Goal: Transaction & Acquisition: Purchase product/service

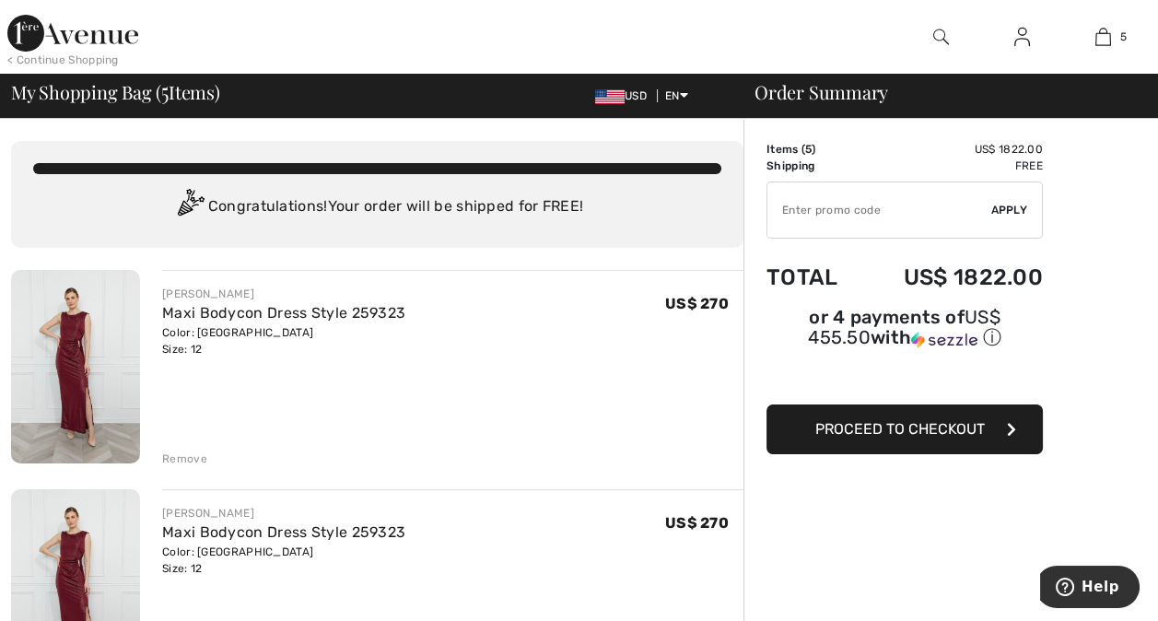
click at [1021, 37] on img at bounding box center [1022, 37] width 16 height 22
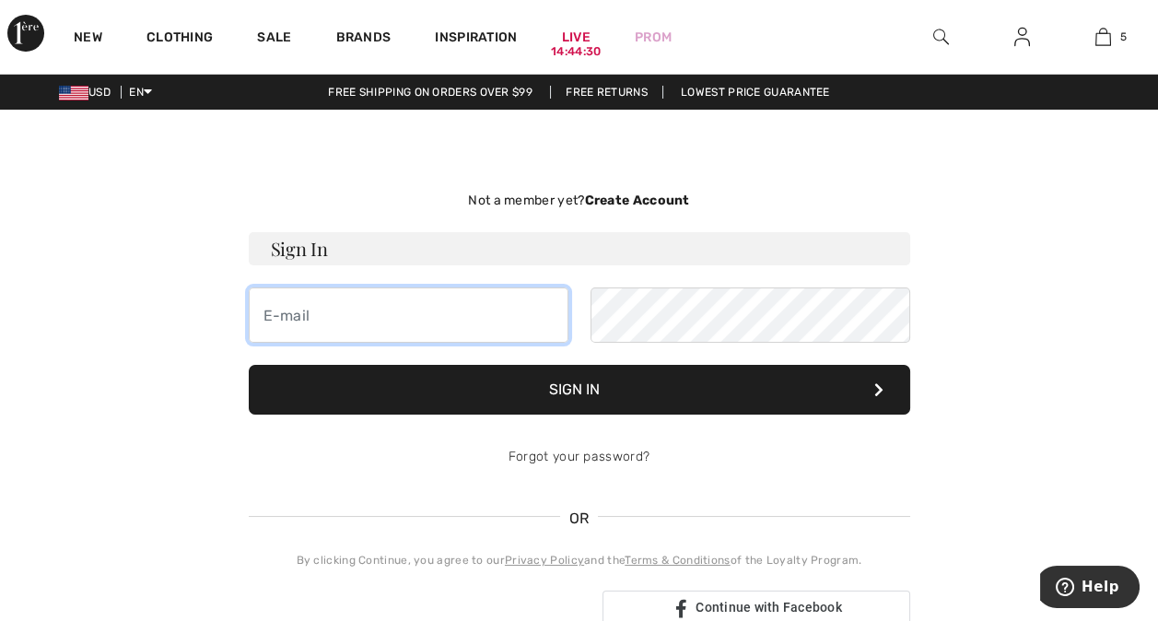
click at [293, 319] on input "email" at bounding box center [409, 314] width 320 height 55
type input "dandkknight@comcast.net"
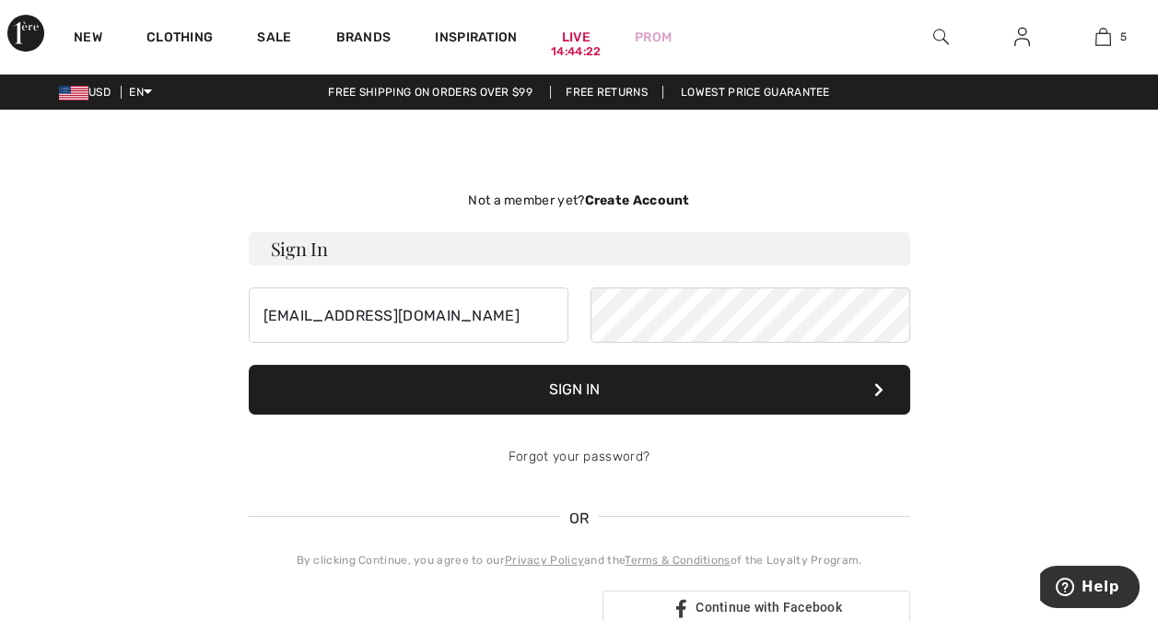
click at [448, 392] on button "Sign In" at bounding box center [579, 390] width 661 height 50
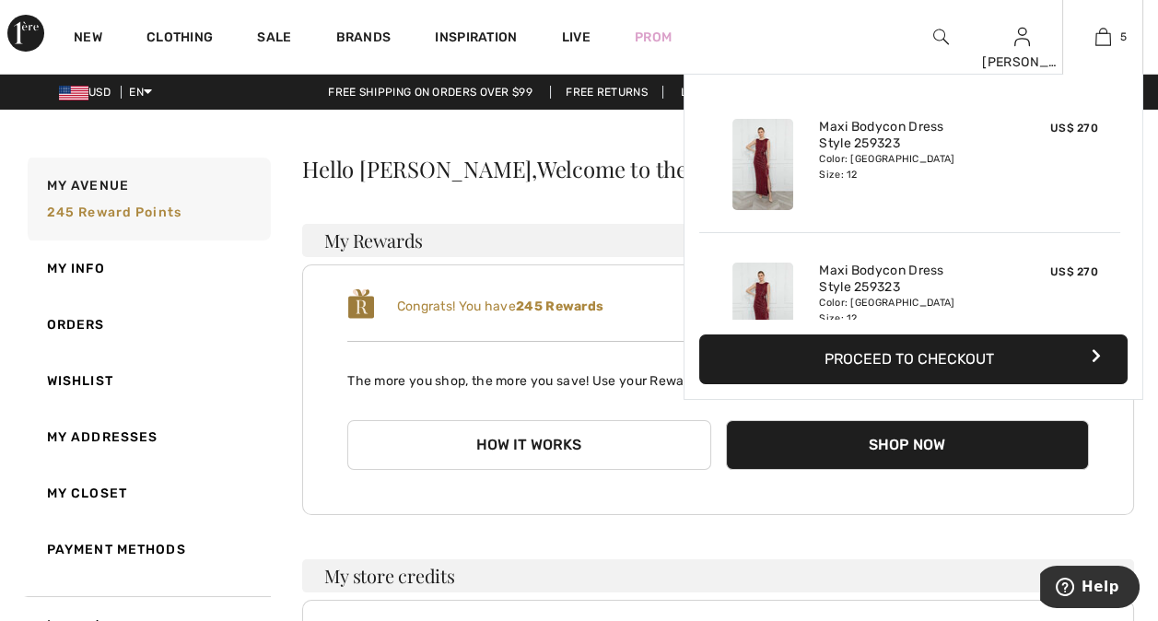
click at [963, 350] on button "Proceed to Checkout" at bounding box center [913, 359] width 428 height 50
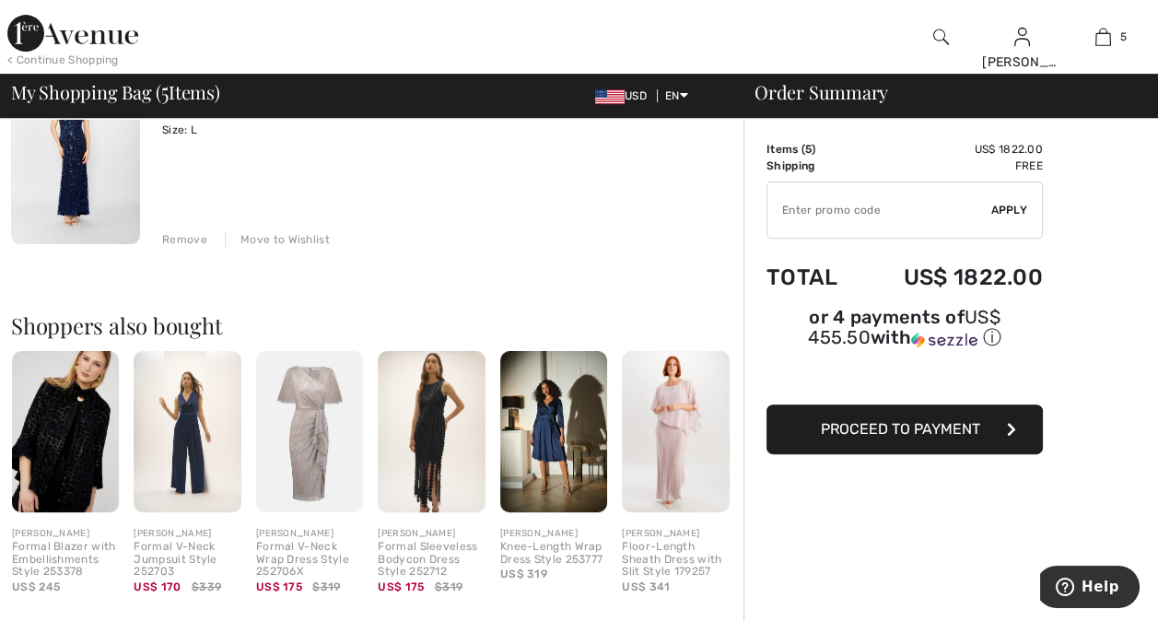
scroll to position [1098, 0]
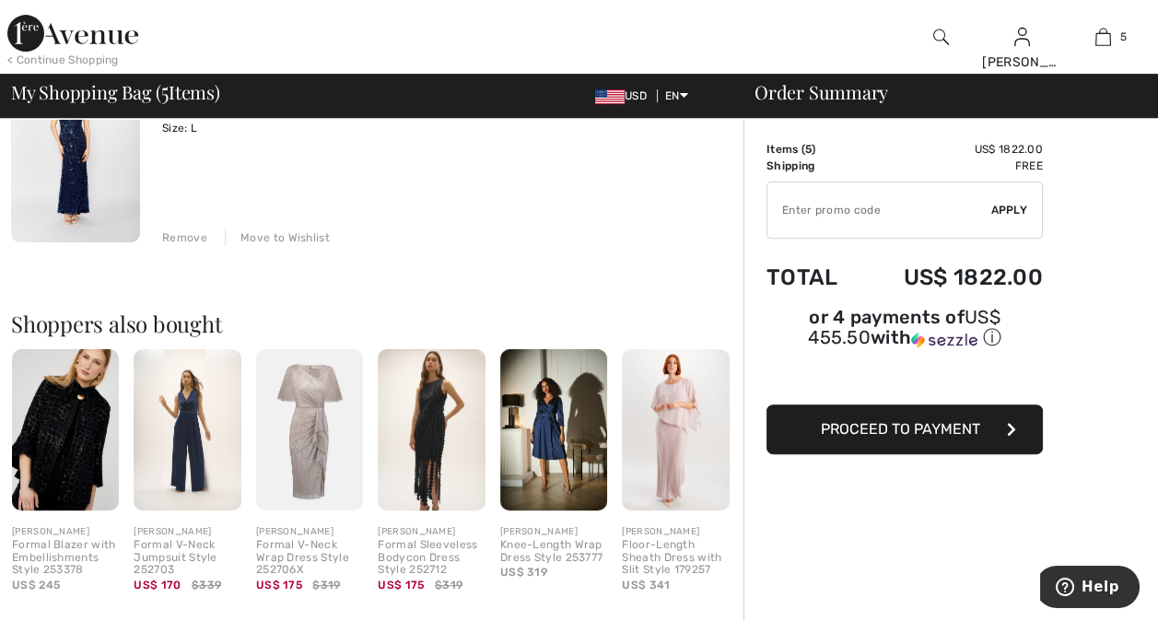
click at [197, 552] on div "Formal V-Neck Jumpsuit Style 252703" at bounding box center [187, 558] width 107 height 38
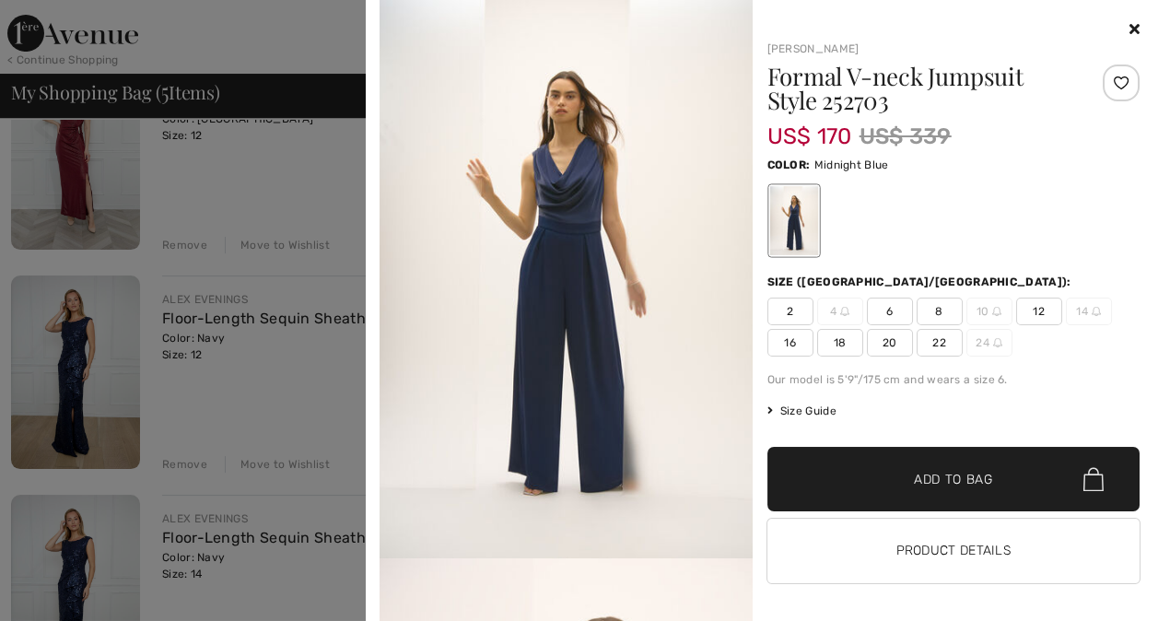
scroll to position [420, 0]
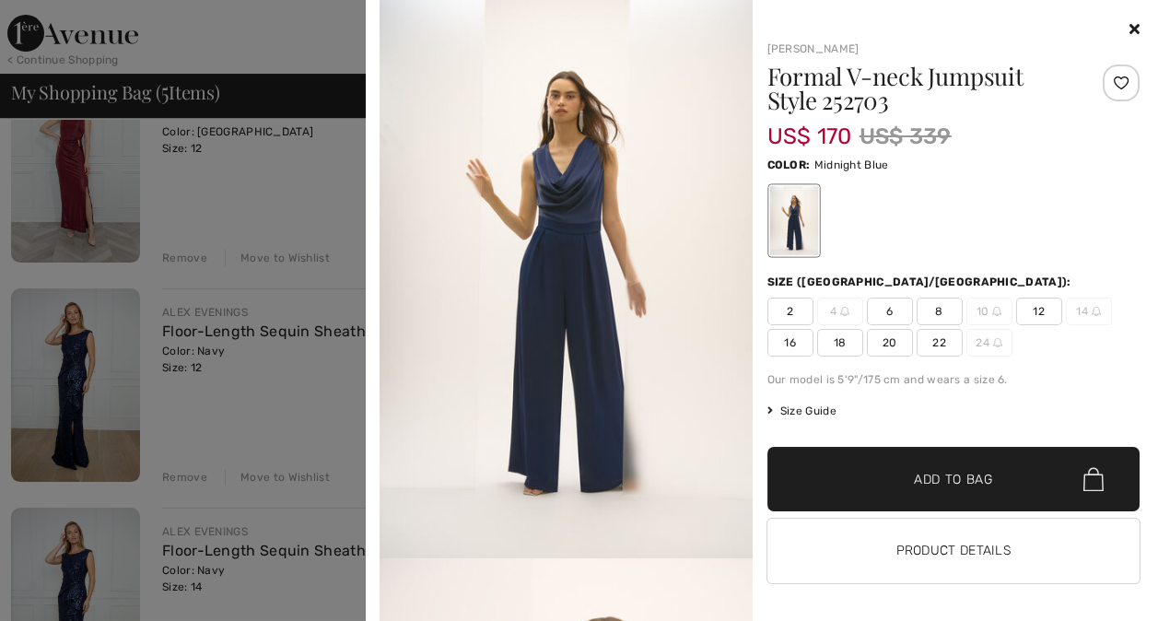
click at [1129, 29] on icon at bounding box center [1134, 28] width 10 height 15
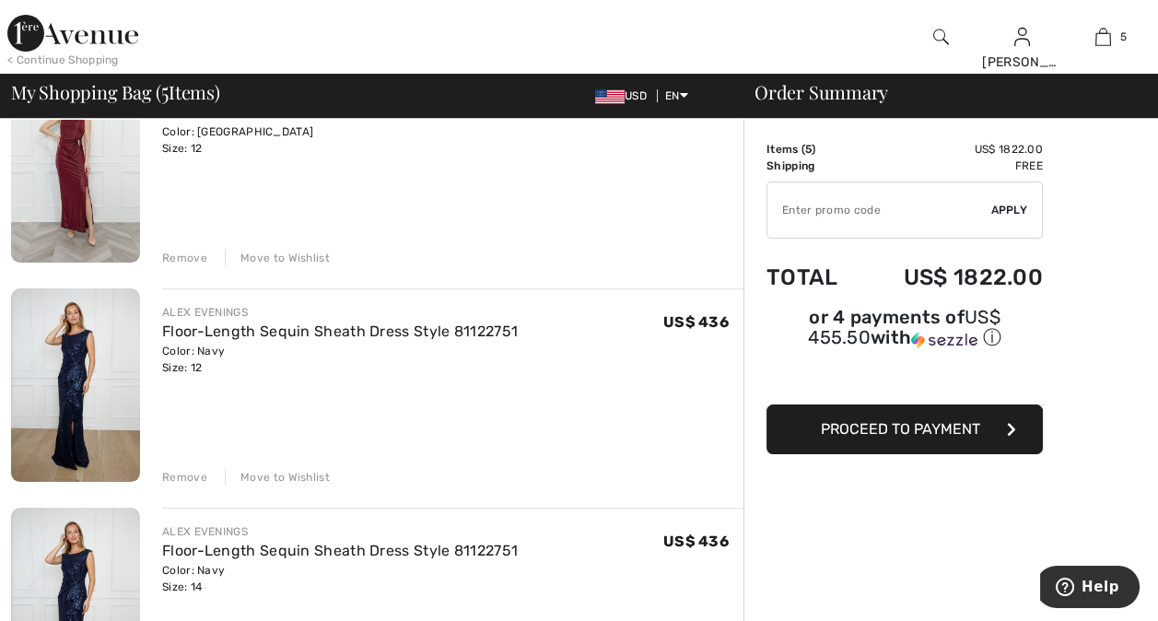
click at [92, 61] on div "< Continue Shopping" at bounding box center [62, 60] width 111 height 17
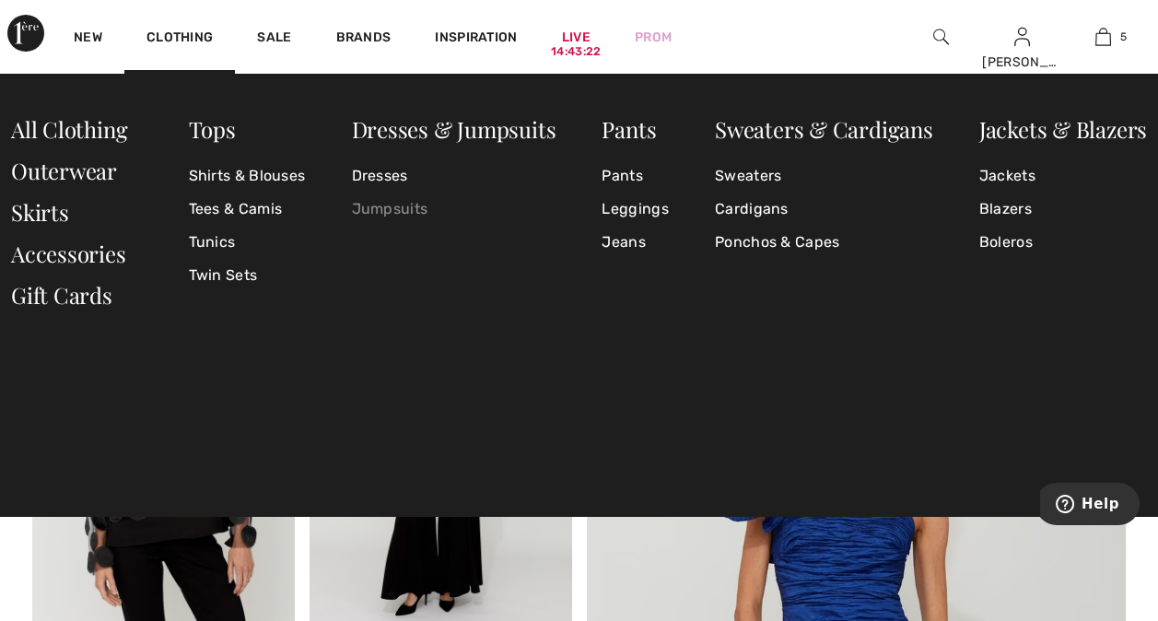
click at [409, 202] on link "Jumpsuits" at bounding box center [453, 209] width 204 height 33
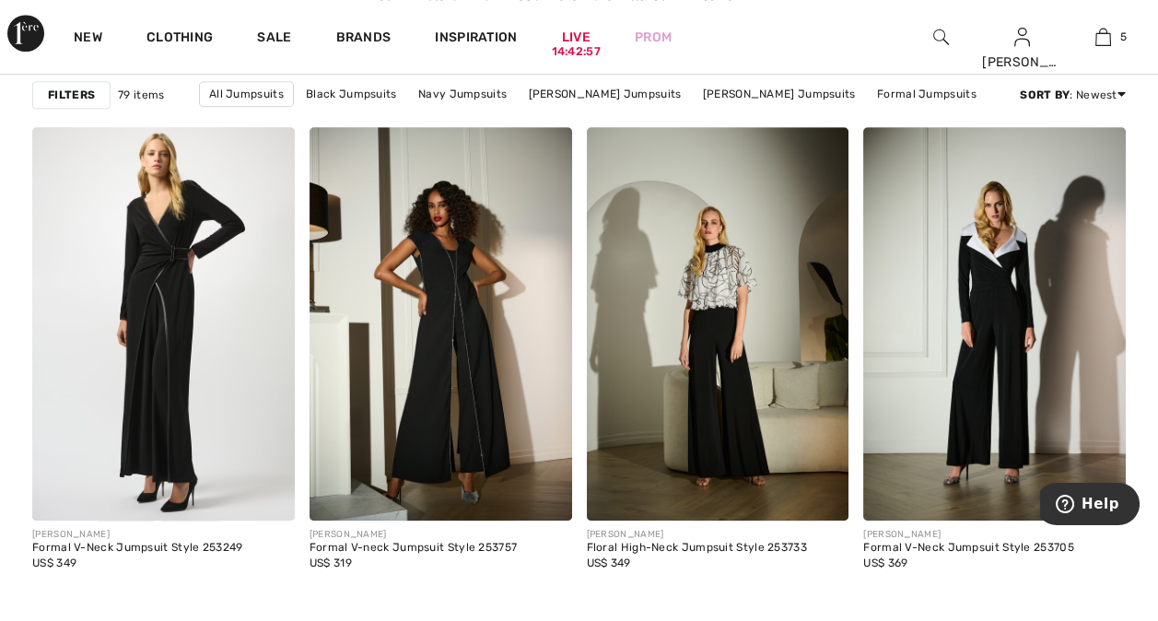
scroll to position [2320, 0]
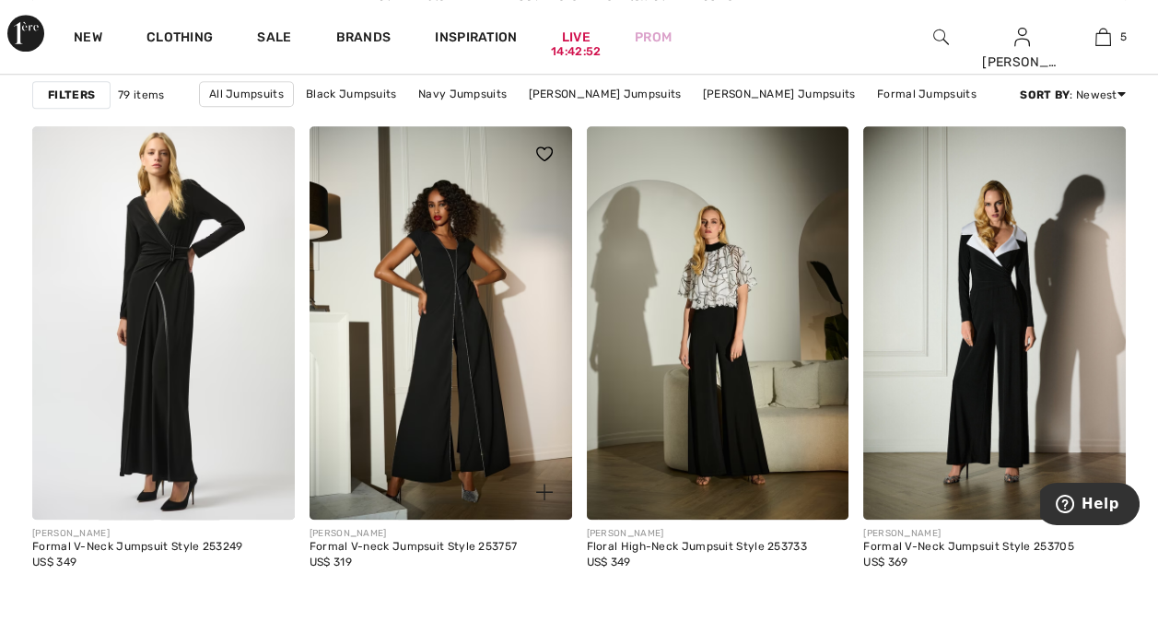
click at [426, 539] on div "[PERSON_NAME]" at bounding box center [413, 534] width 208 height 14
click at [447, 547] on div "Formal V-neck Jumpsuit Style 253757" at bounding box center [413, 547] width 208 height 13
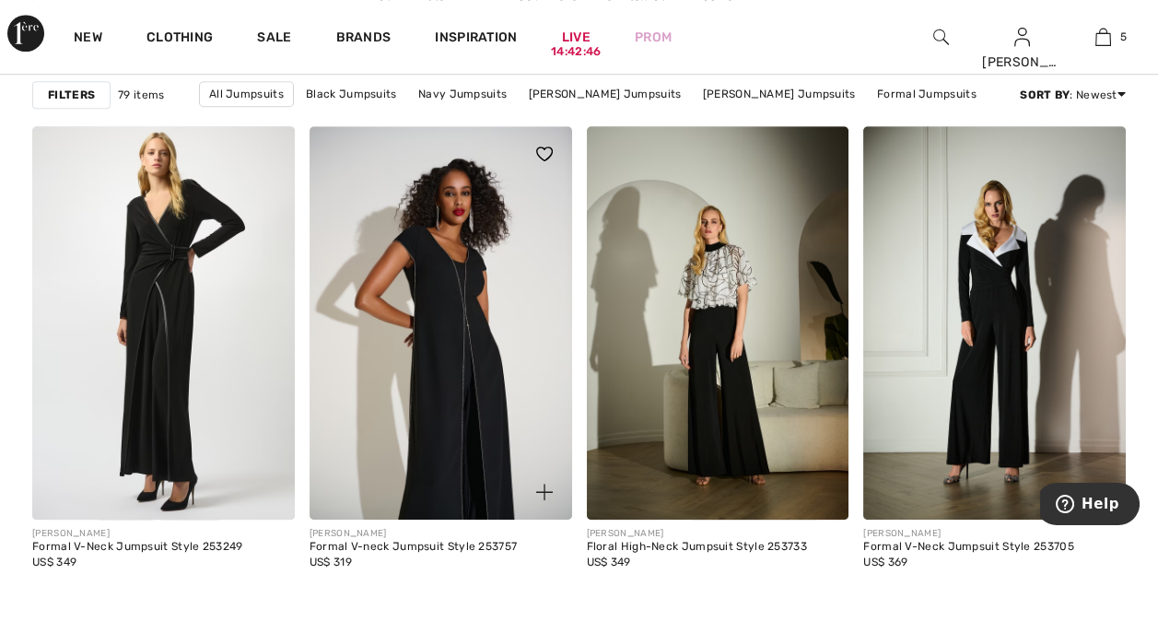
click at [448, 379] on img at bounding box center [440, 322] width 263 height 393
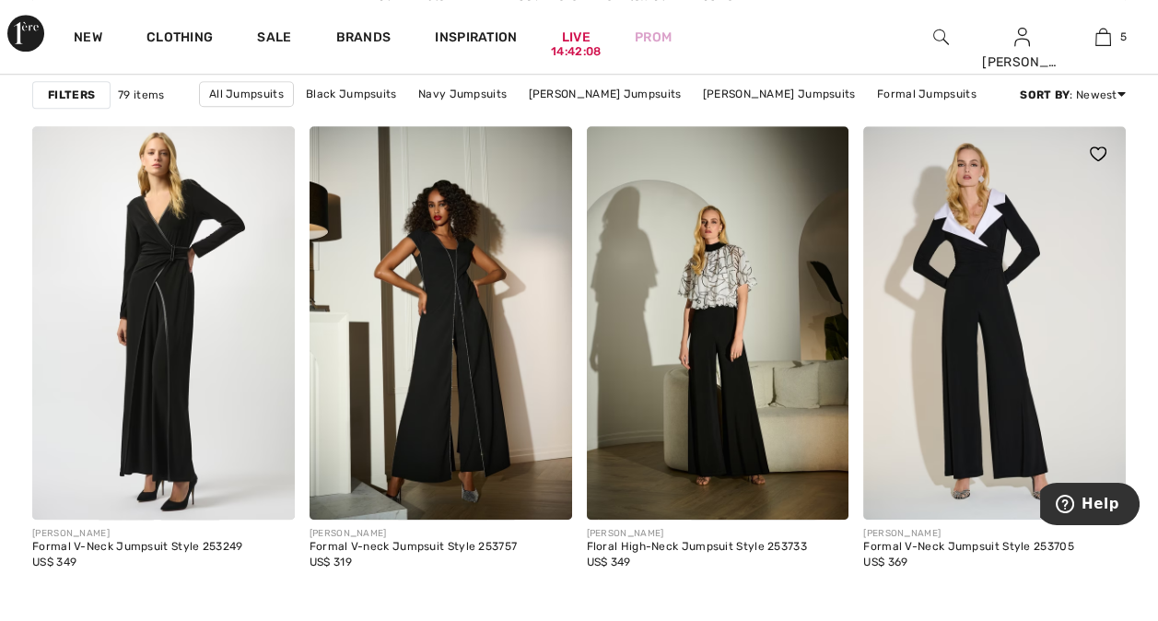
click at [994, 425] on img at bounding box center [994, 322] width 263 height 393
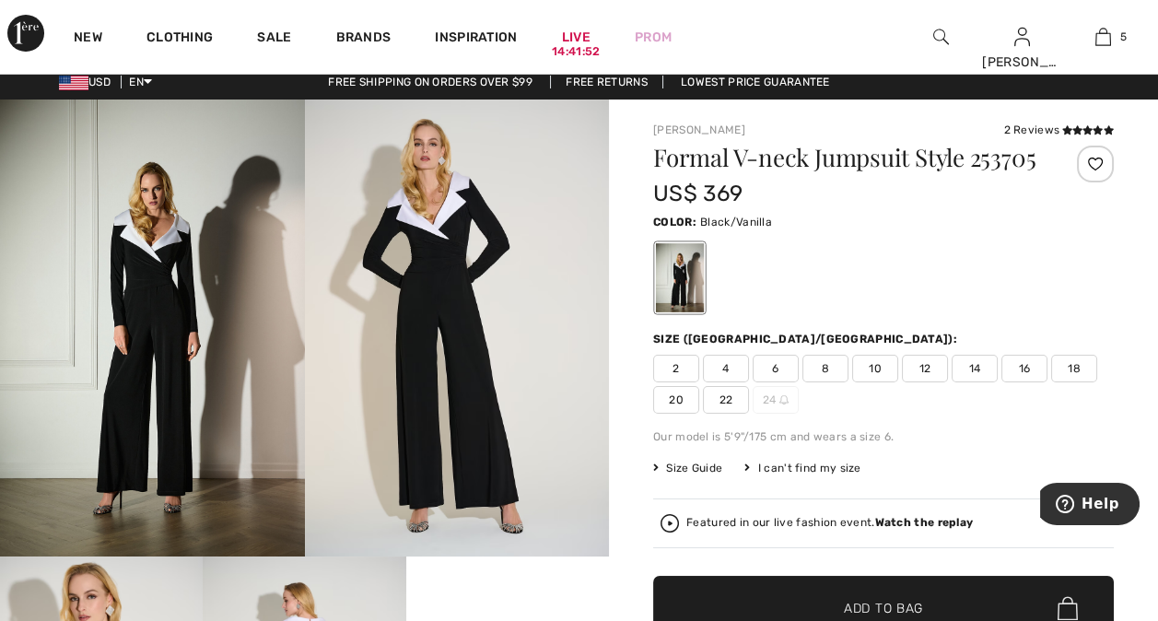
scroll to position [7, 0]
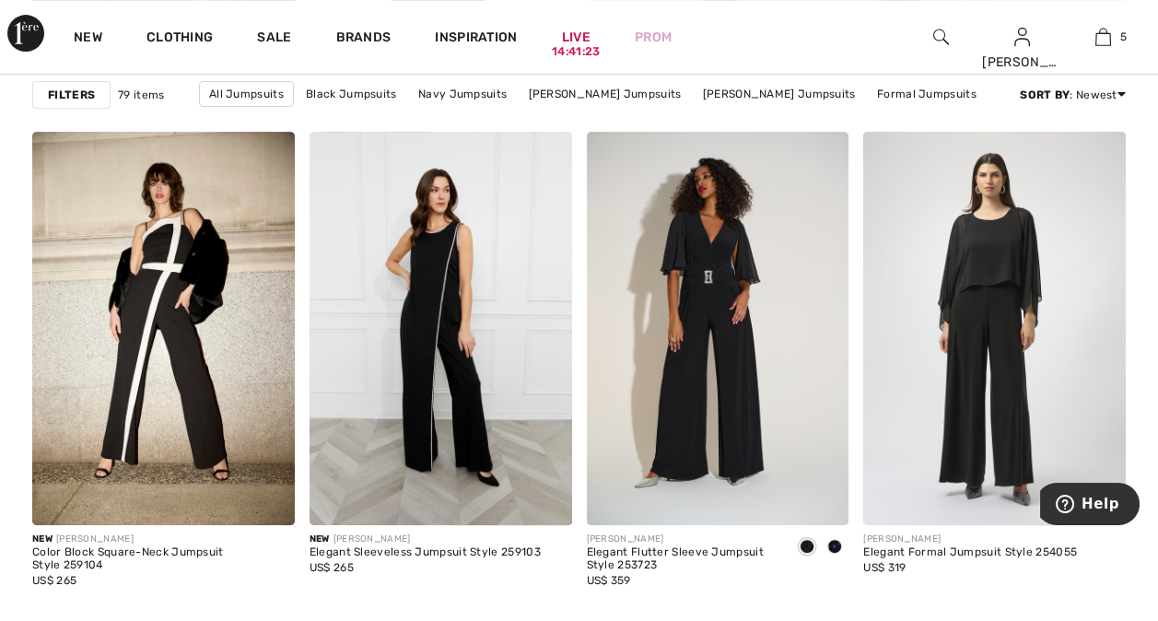
scroll to position [1134, 0]
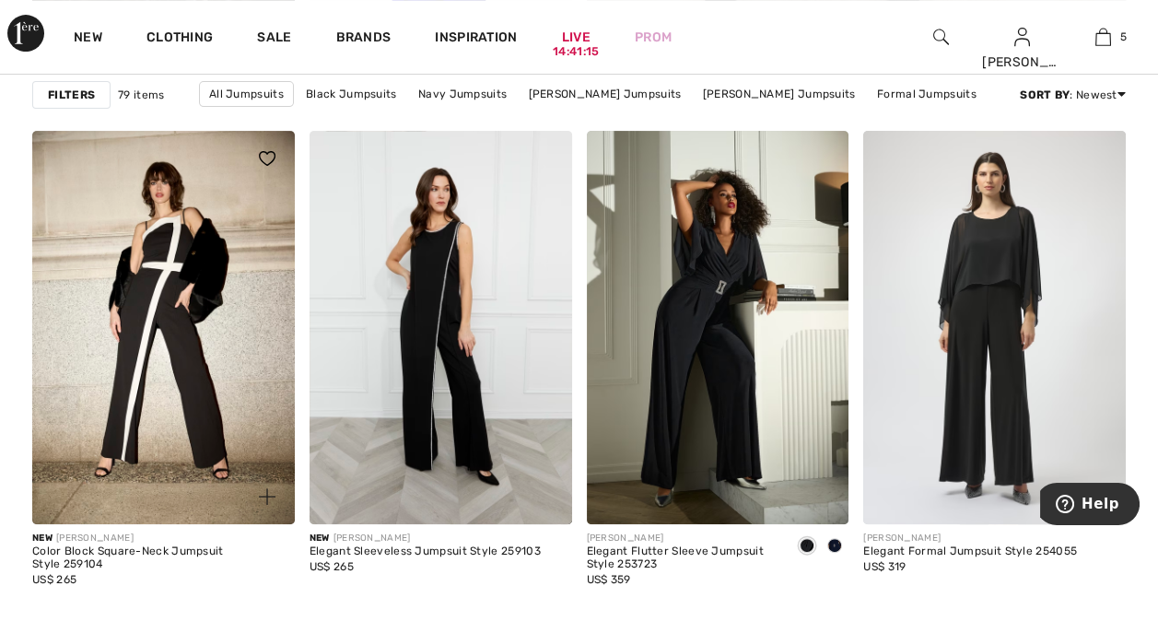
click at [158, 543] on div "New FRANK LYMAN" at bounding box center [163, 538] width 263 height 14
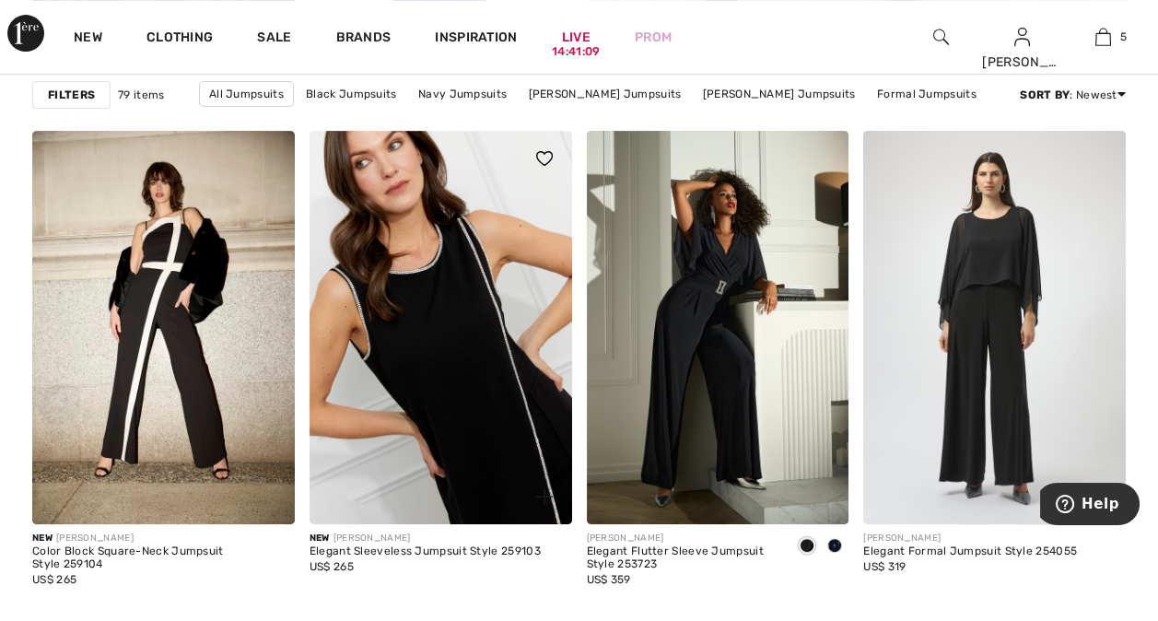
click at [474, 347] on img at bounding box center [440, 327] width 263 height 393
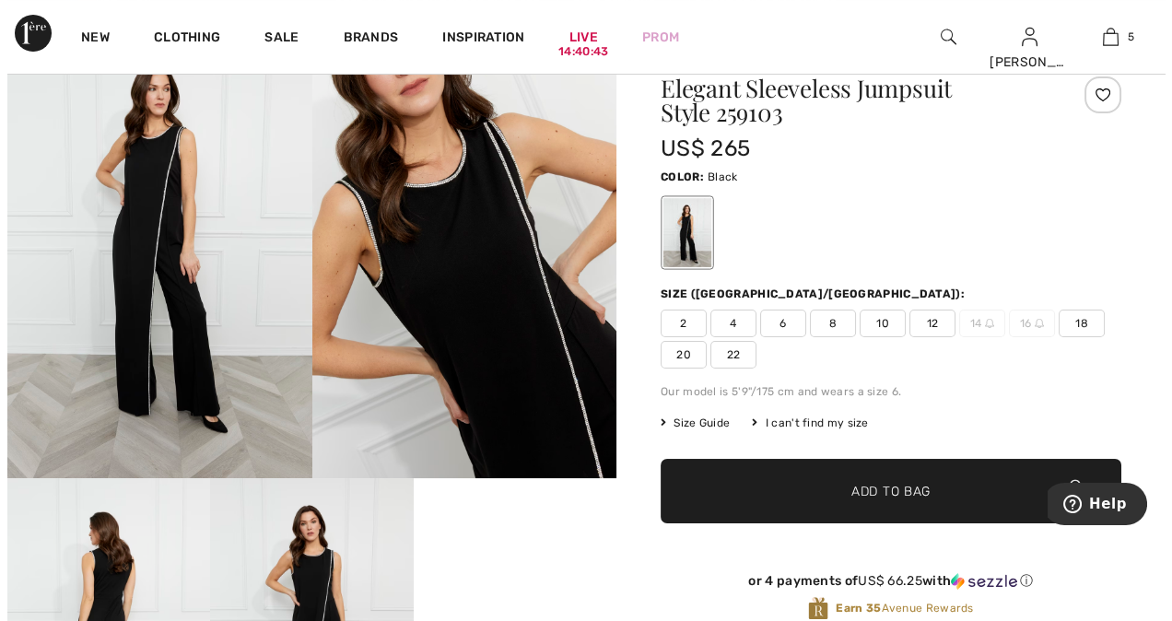
scroll to position [87, 0]
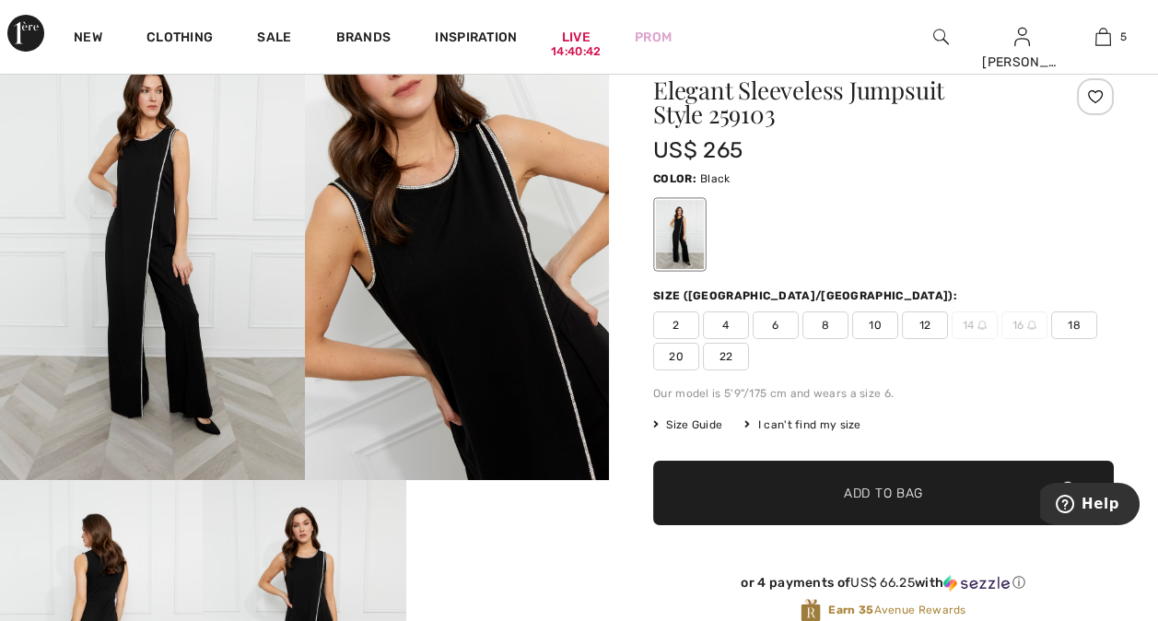
click at [131, 282] on img at bounding box center [152, 251] width 305 height 457
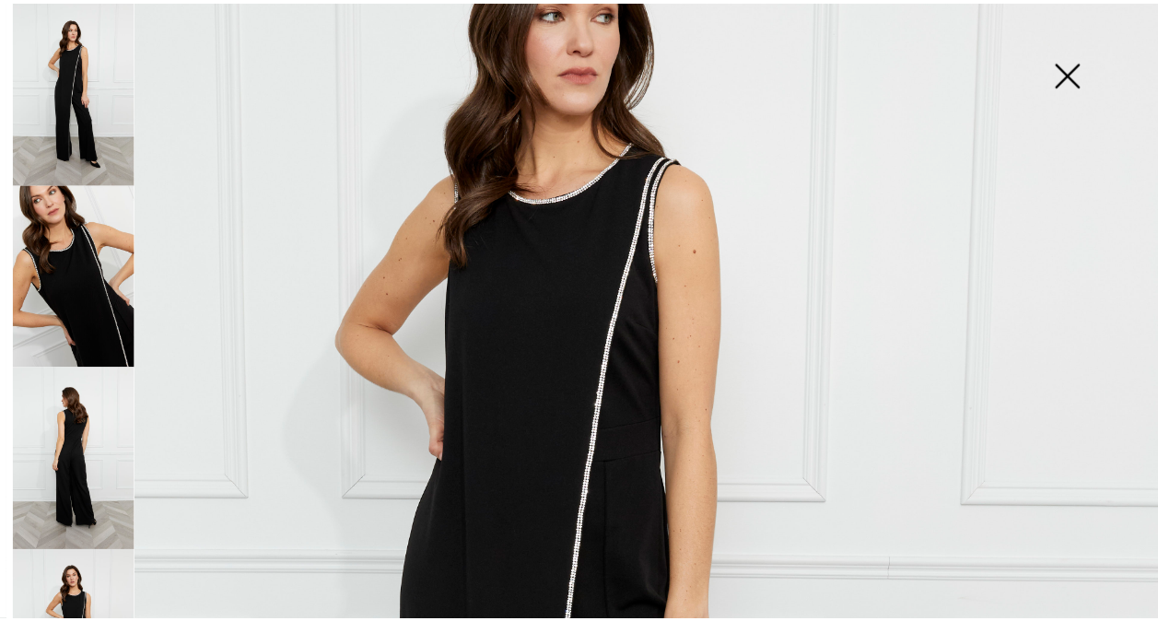
scroll to position [251, 0]
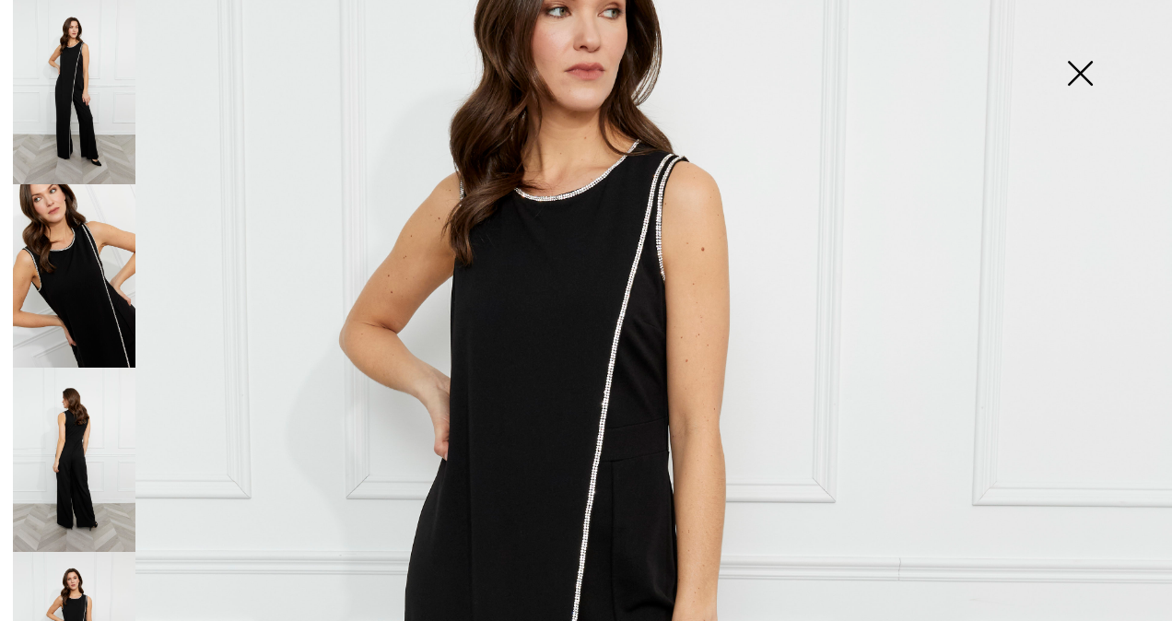
click at [1074, 70] on img at bounding box center [1079, 75] width 92 height 95
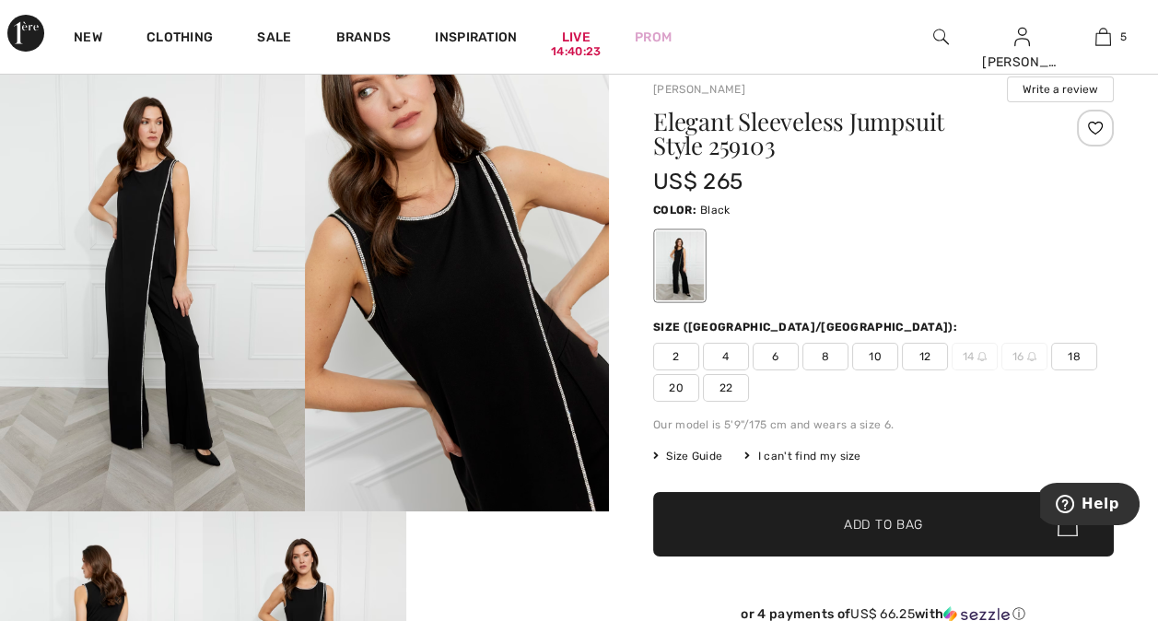
scroll to position [57, 0]
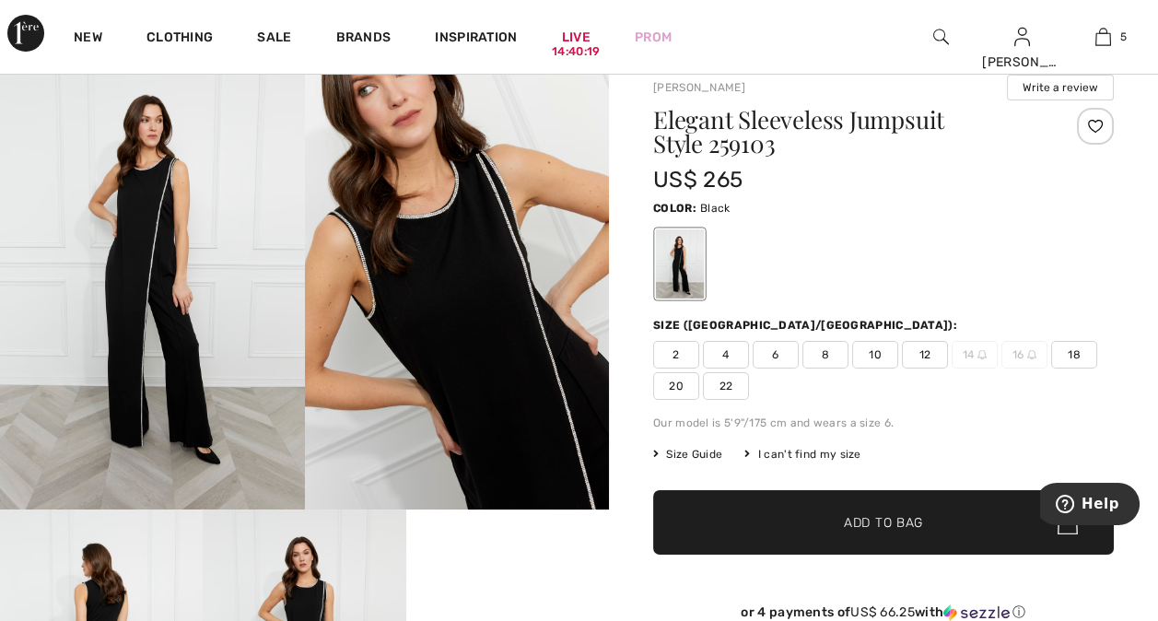
click at [938, 348] on span "12" at bounding box center [925, 355] width 46 height 28
click at [903, 522] on span "Add to Bag" at bounding box center [883, 522] width 79 height 19
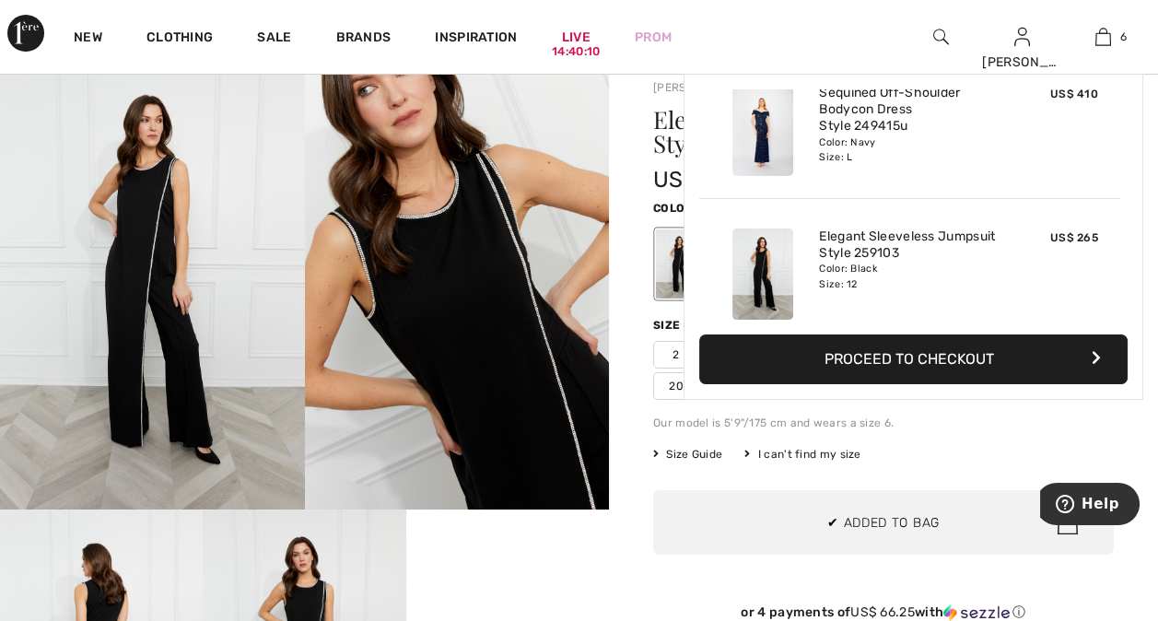
scroll to position [631, 0]
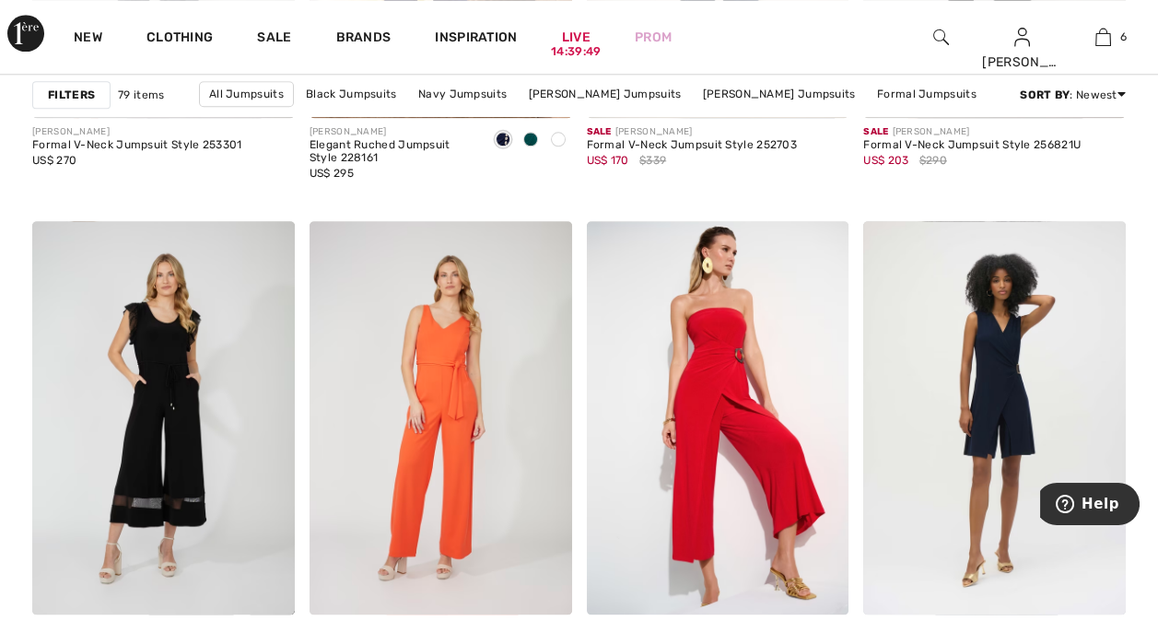
scroll to position [3490, 0]
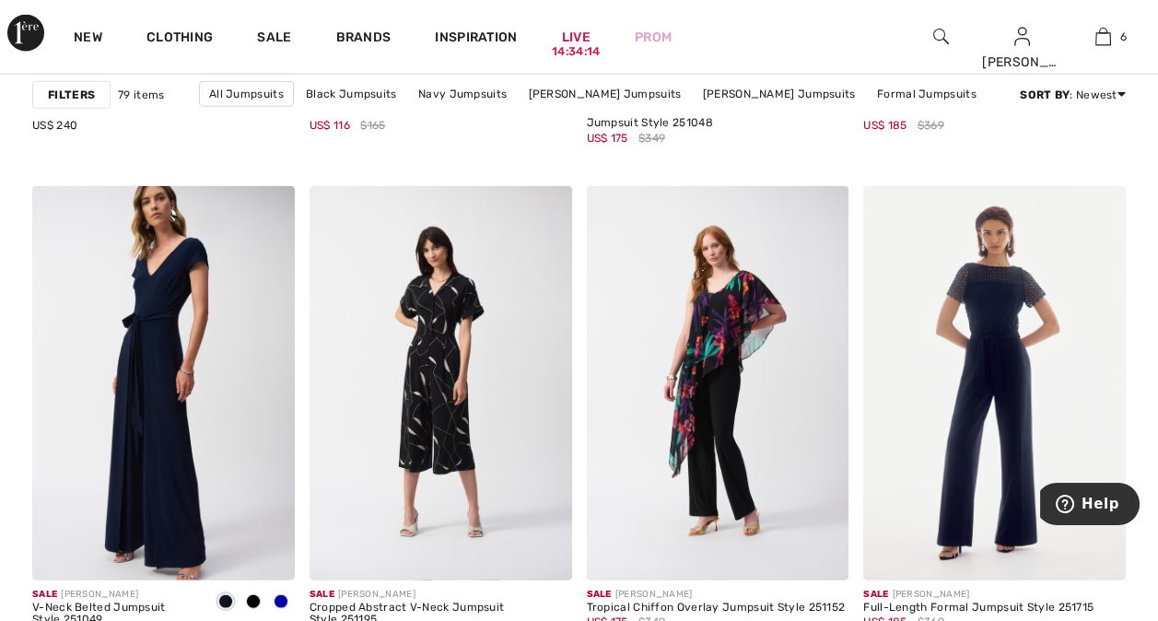
scroll to position [6607, 0]
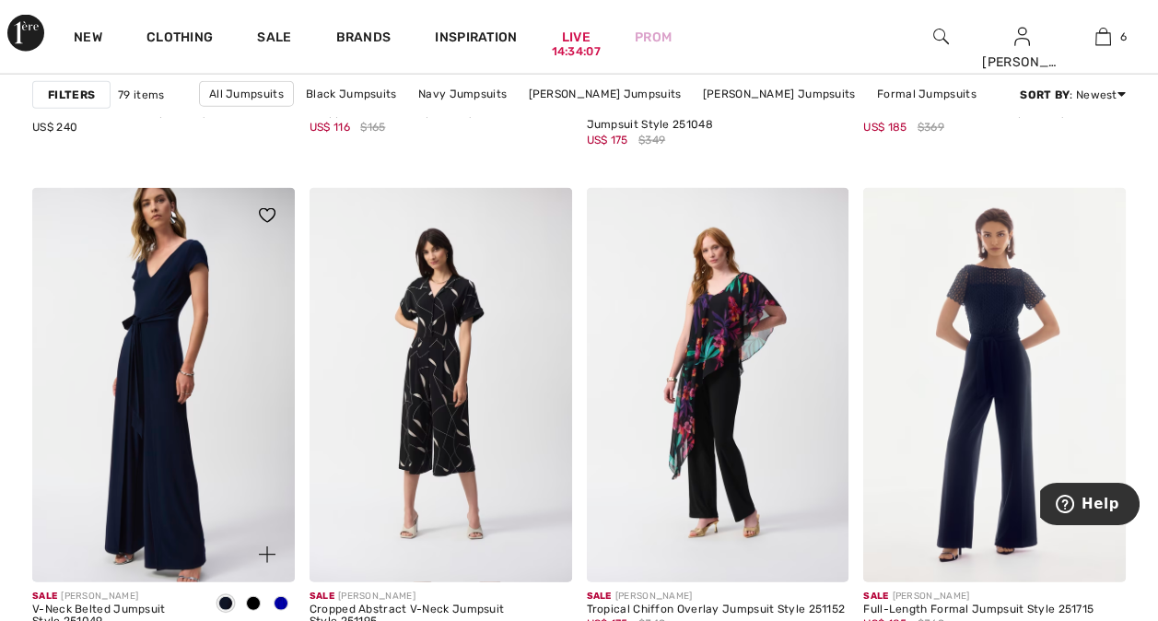
click at [280, 602] on span at bounding box center [281, 603] width 15 height 15
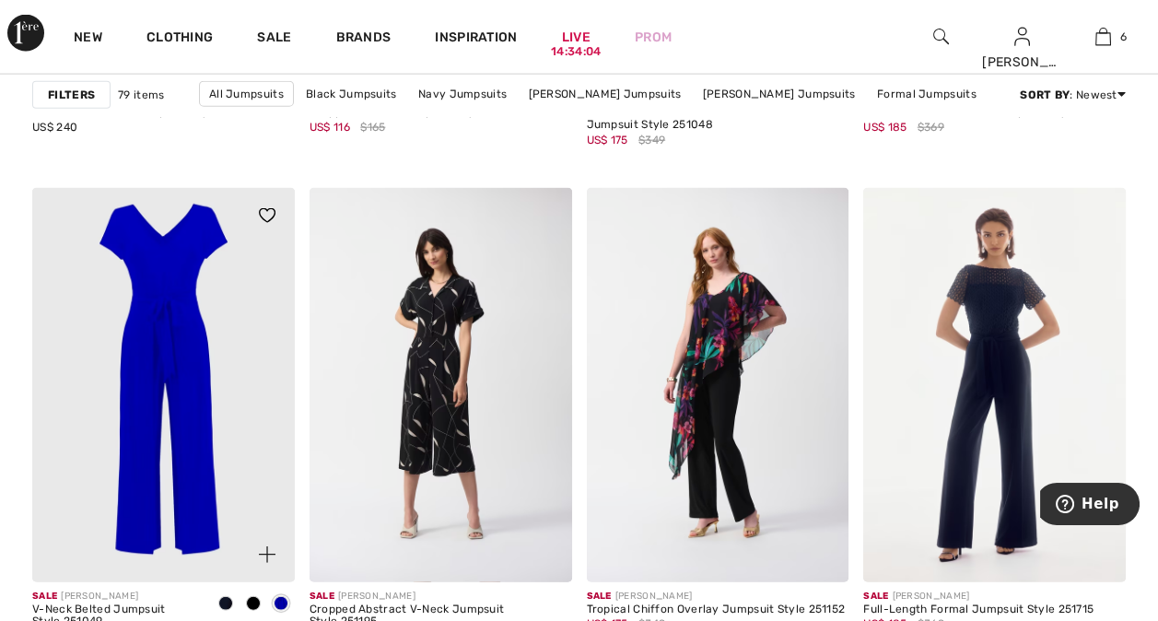
click at [251, 603] on span at bounding box center [253, 603] width 15 height 15
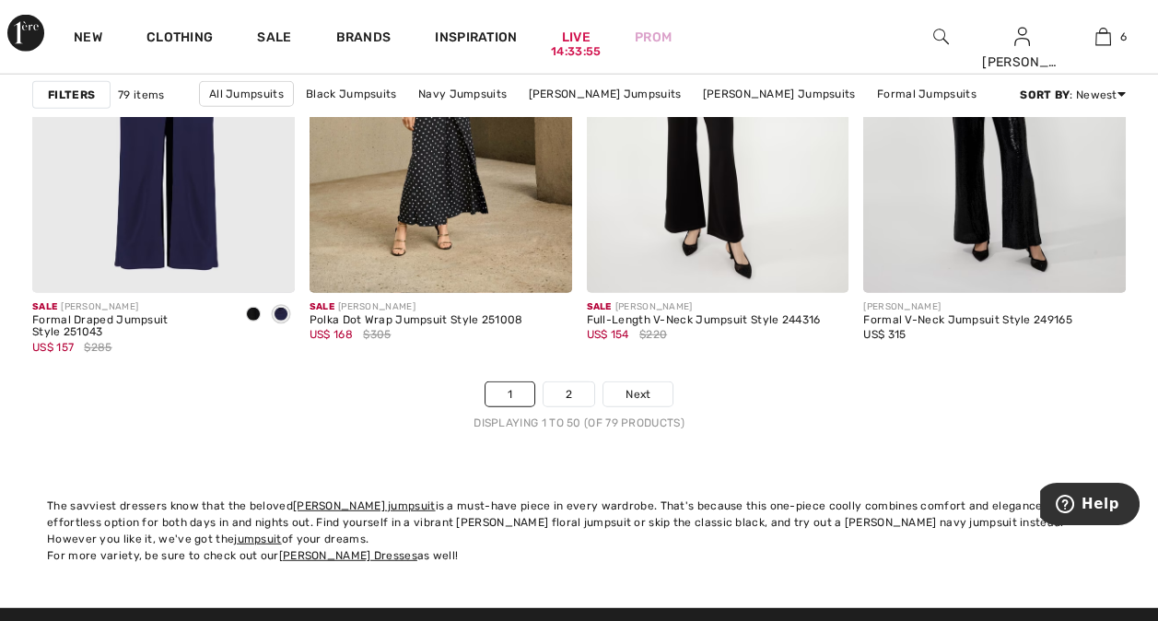
scroll to position [7393, 0]
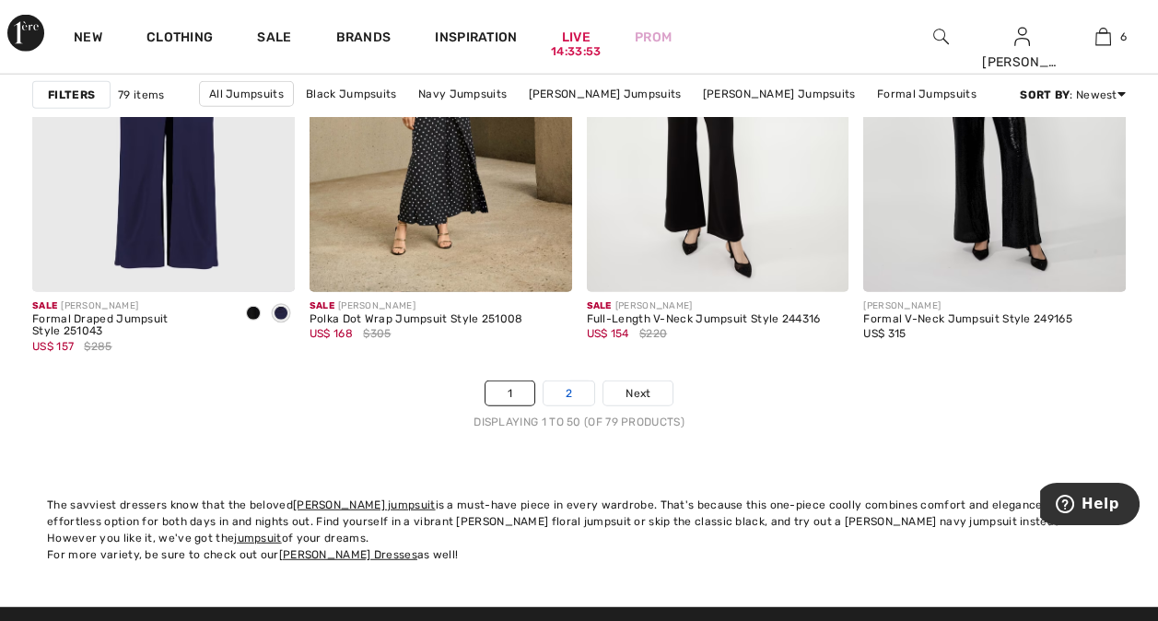
click at [571, 392] on link "2" at bounding box center [568, 393] width 51 height 24
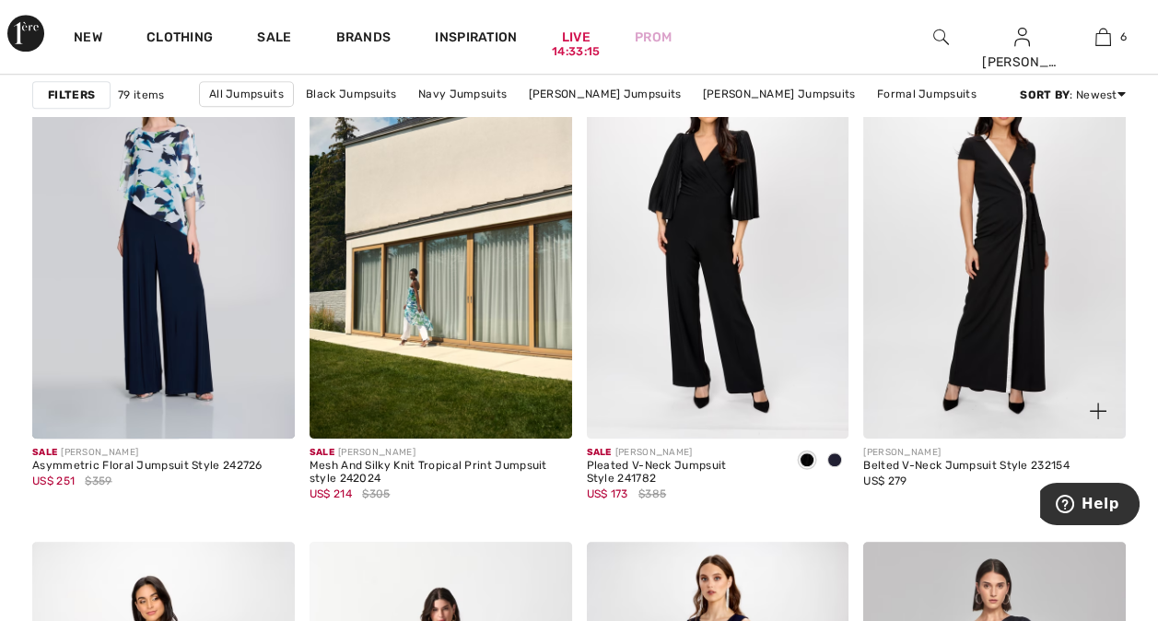
scroll to position [2402, 0]
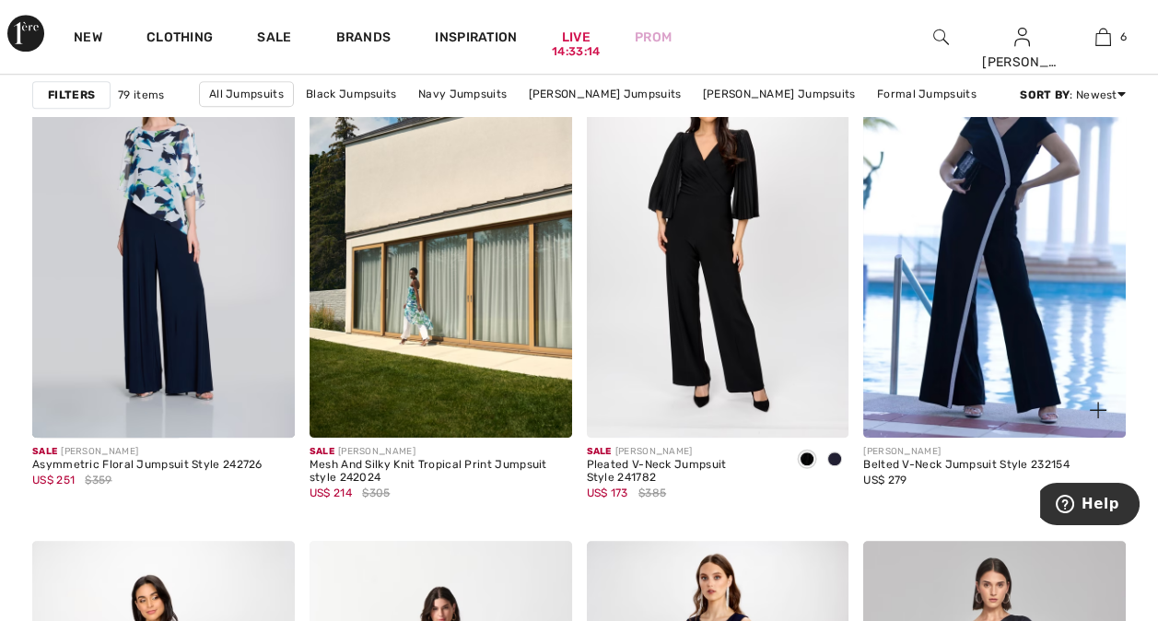
click at [925, 473] on div "US$ 279" at bounding box center [966, 480] width 206 height 17
click at [932, 461] on div "Belted V-Neck Jumpsuit Style 232154" at bounding box center [966, 465] width 206 height 13
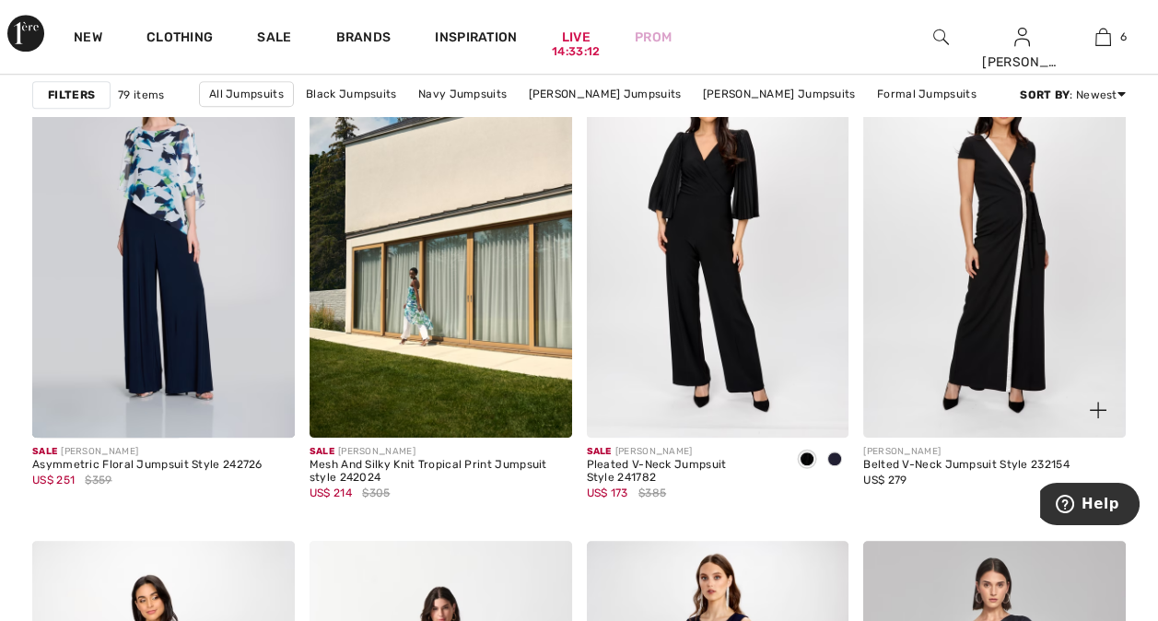
click at [980, 347] on img at bounding box center [994, 240] width 263 height 393
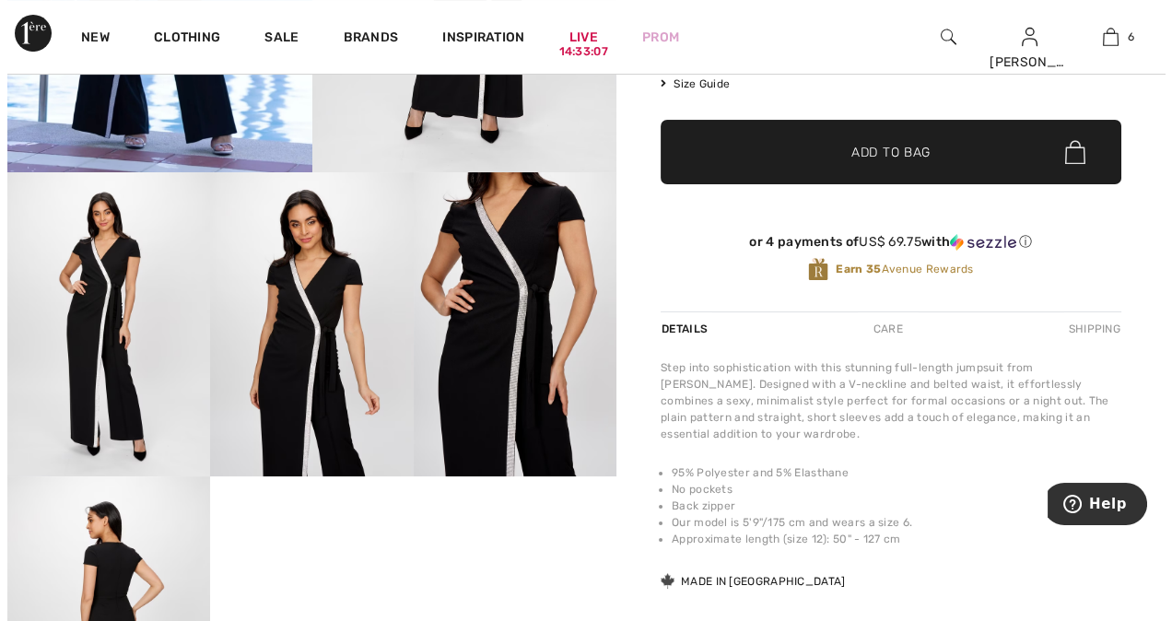
scroll to position [398, 0]
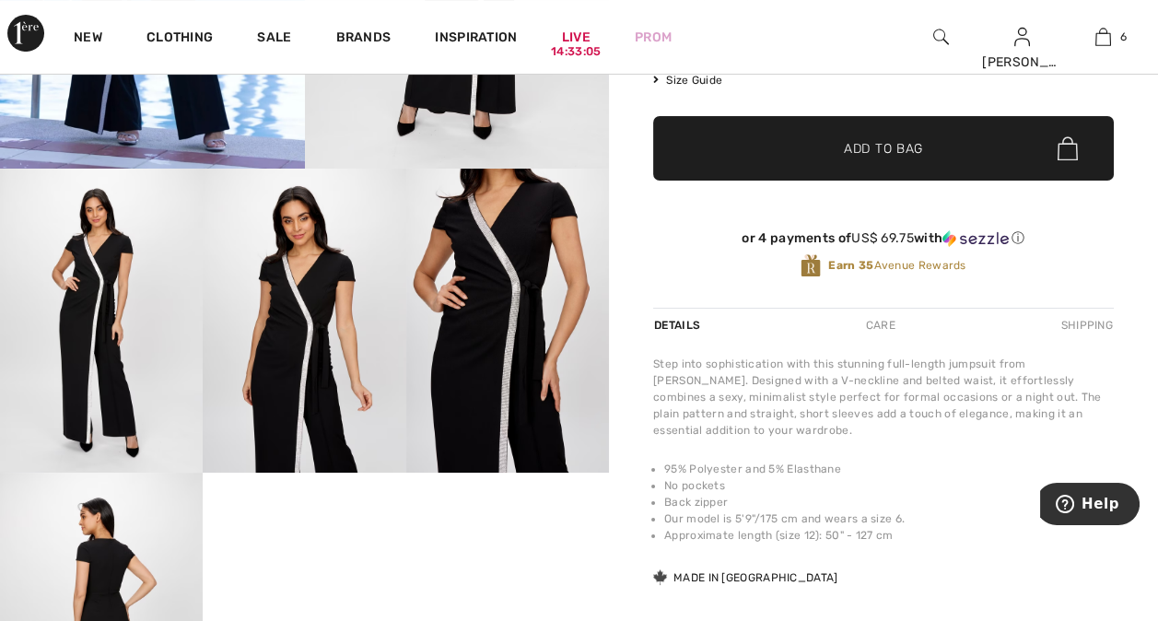
click at [103, 362] on img at bounding box center [101, 321] width 203 height 304
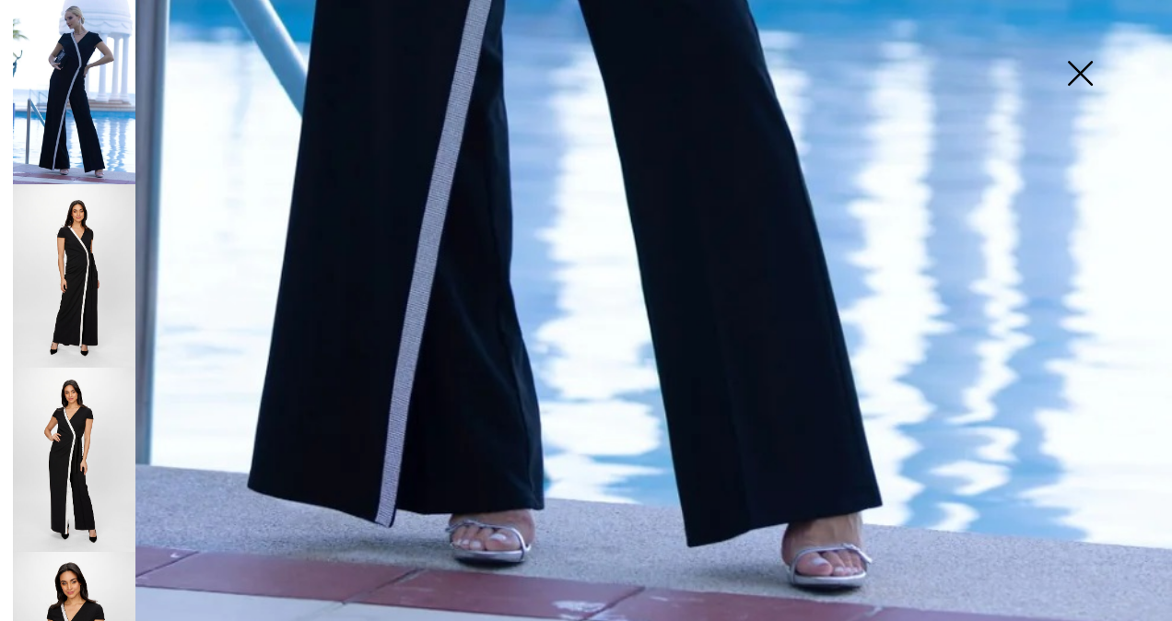
scroll to position [1115, 0]
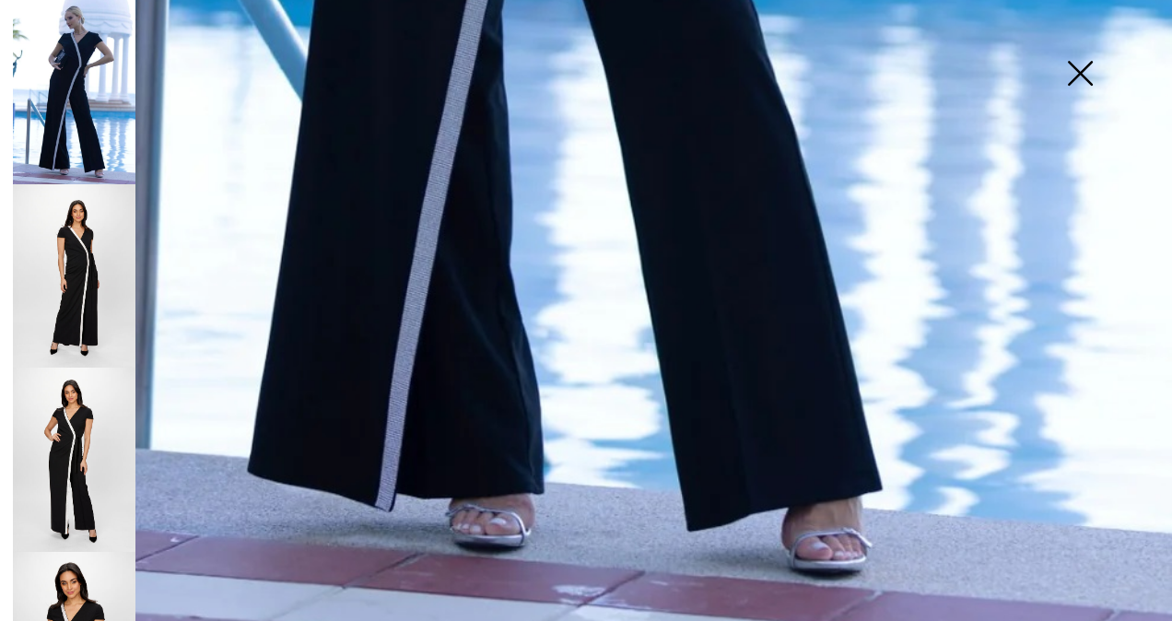
click at [81, 432] on img at bounding box center [74, 460] width 123 height 184
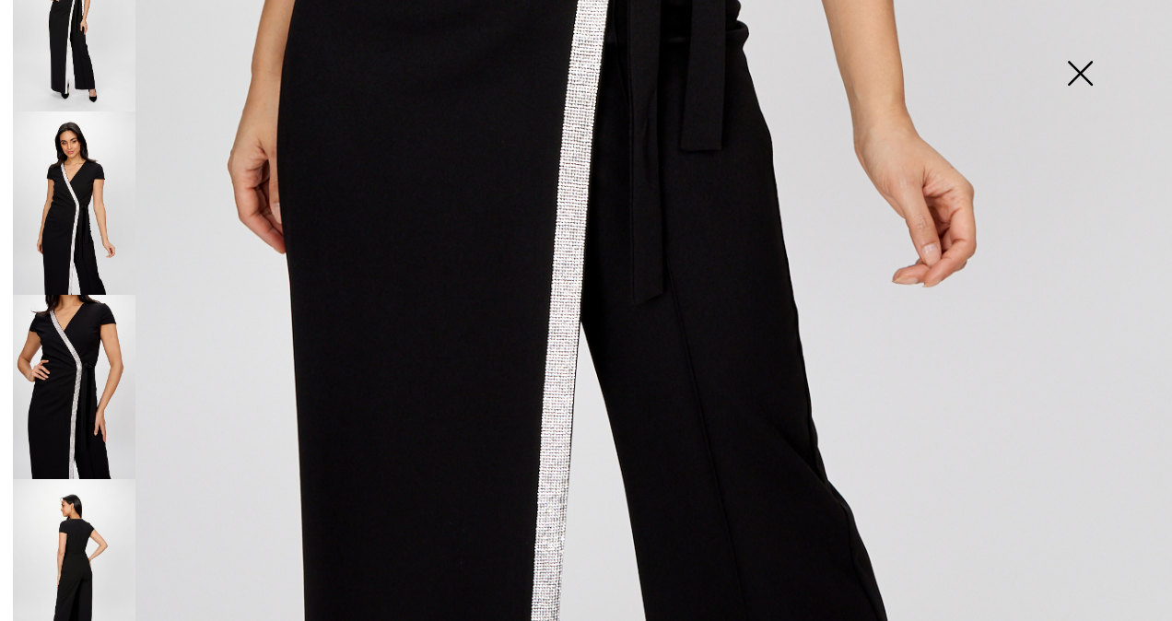
scroll to position [441, 0]
click at [76, 555] on img at bounding box center [74, 570] width 123 height 184
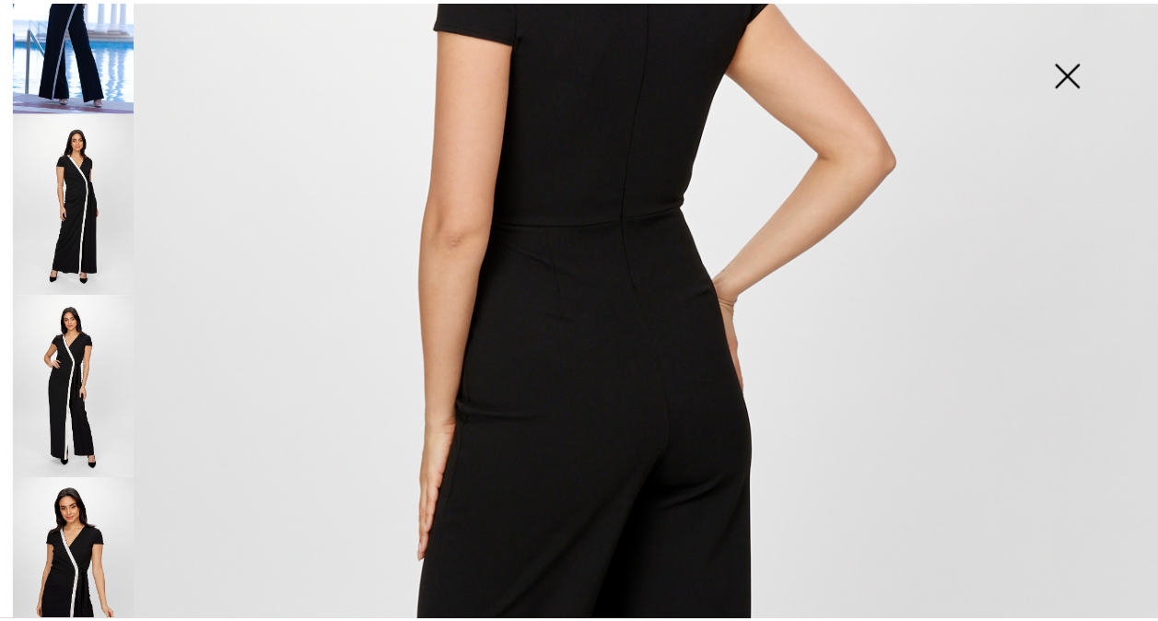
scroll to position [504, 0]
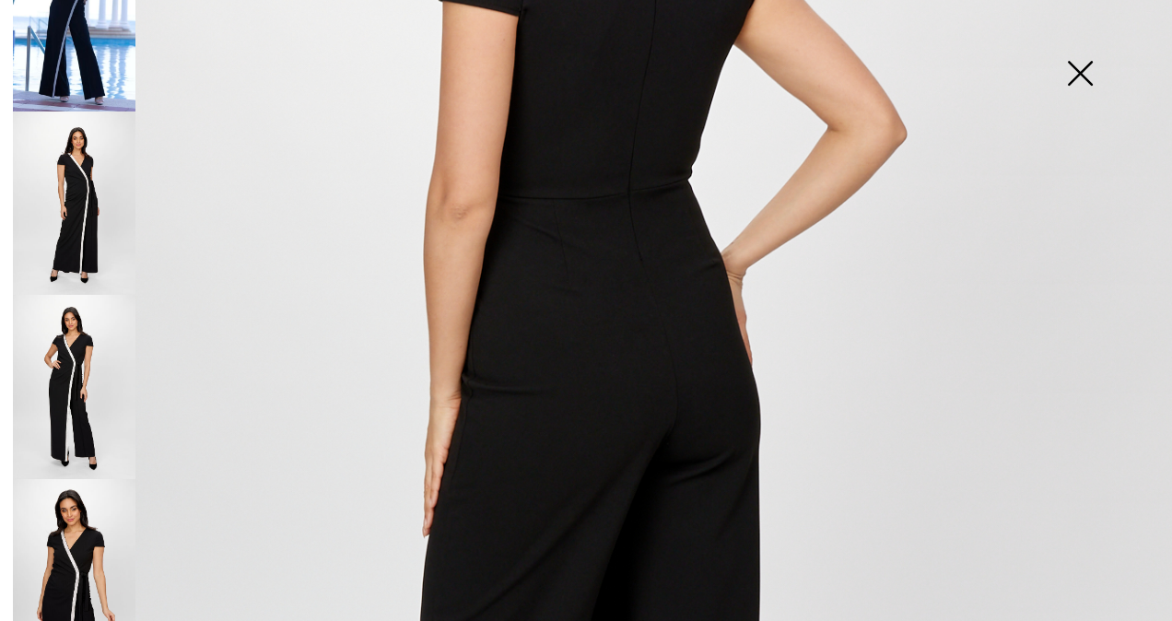
click at [1092, 74] on img at bounding box center [1079, 75] width 92 height 95
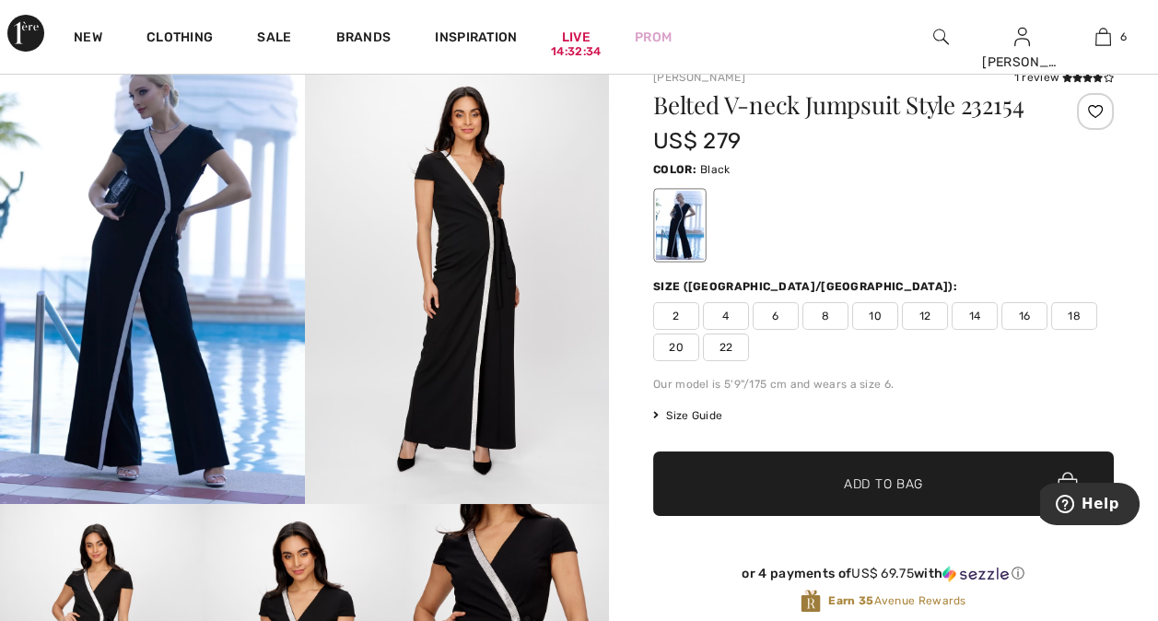
scroll to position [59, 0]
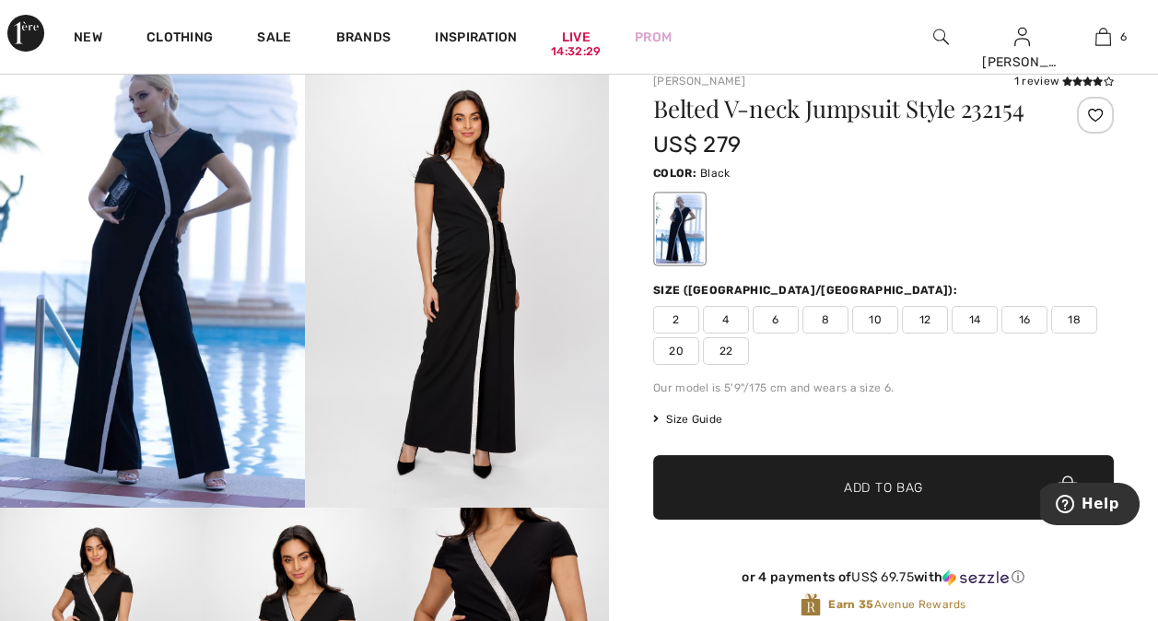
click at [924, 319] on span "12" at bounding box center [925, 320] width 46 height 28
click at [892, 482] on span "Add to Bag" at bounding box center [883, 487] width 79 height 19
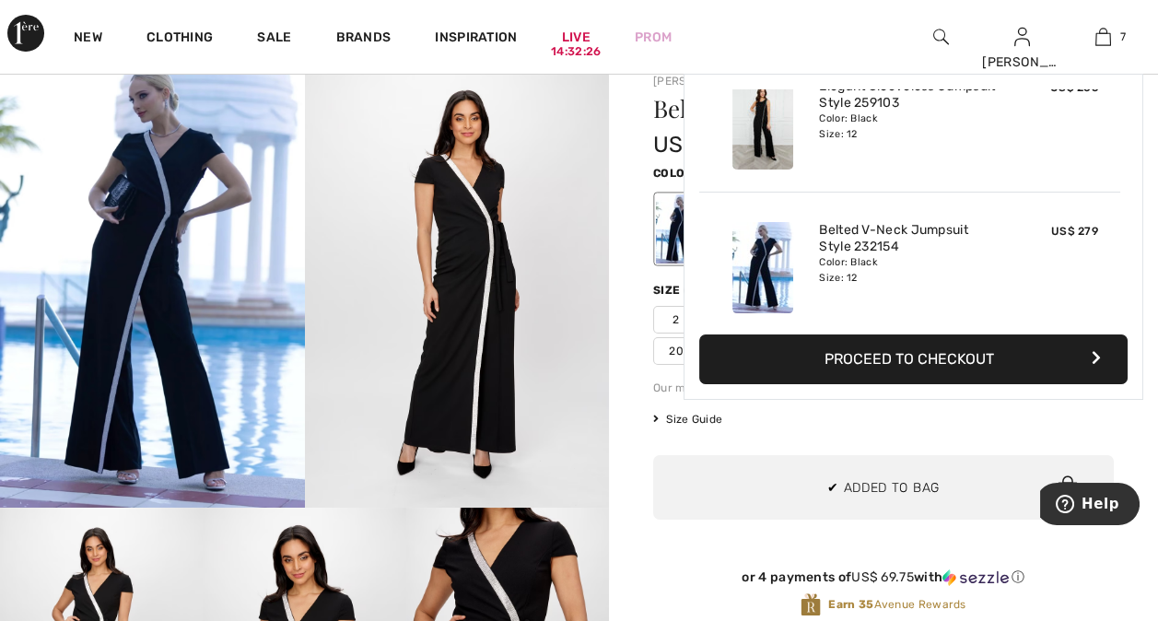
scroll to position [774, 0]
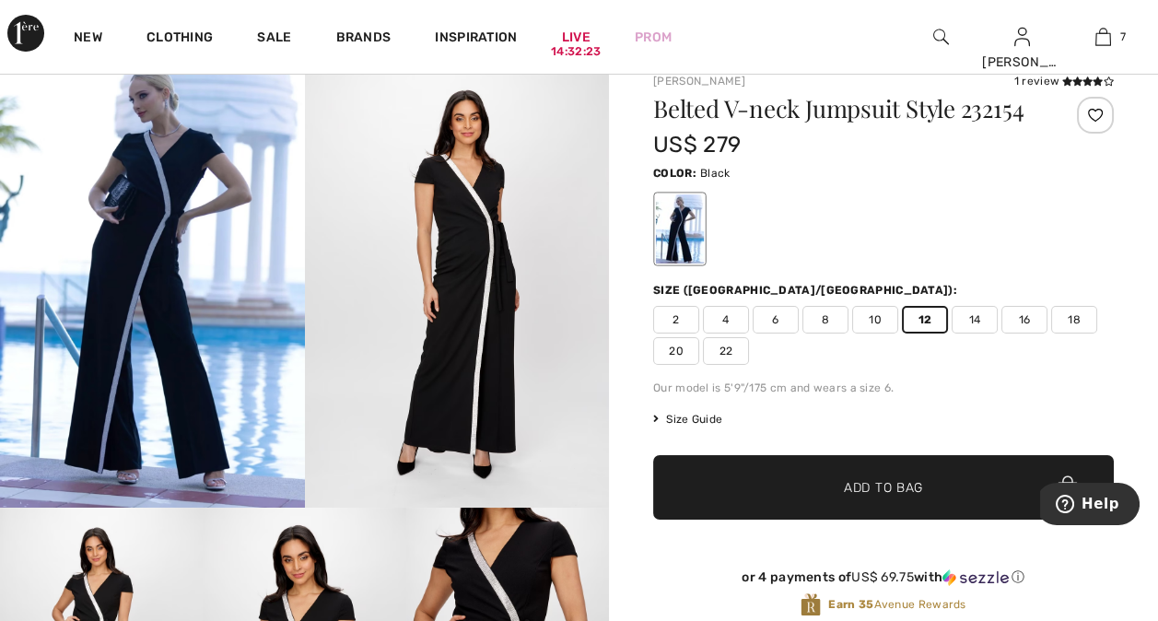
click at [974, 316] on span "14" at bounding box center [974, 320] width 46 height 28
click at [889, 473] on span "✔ Added to Bag Add to Bag" at bounding box center [883, 487] width 461 height 64
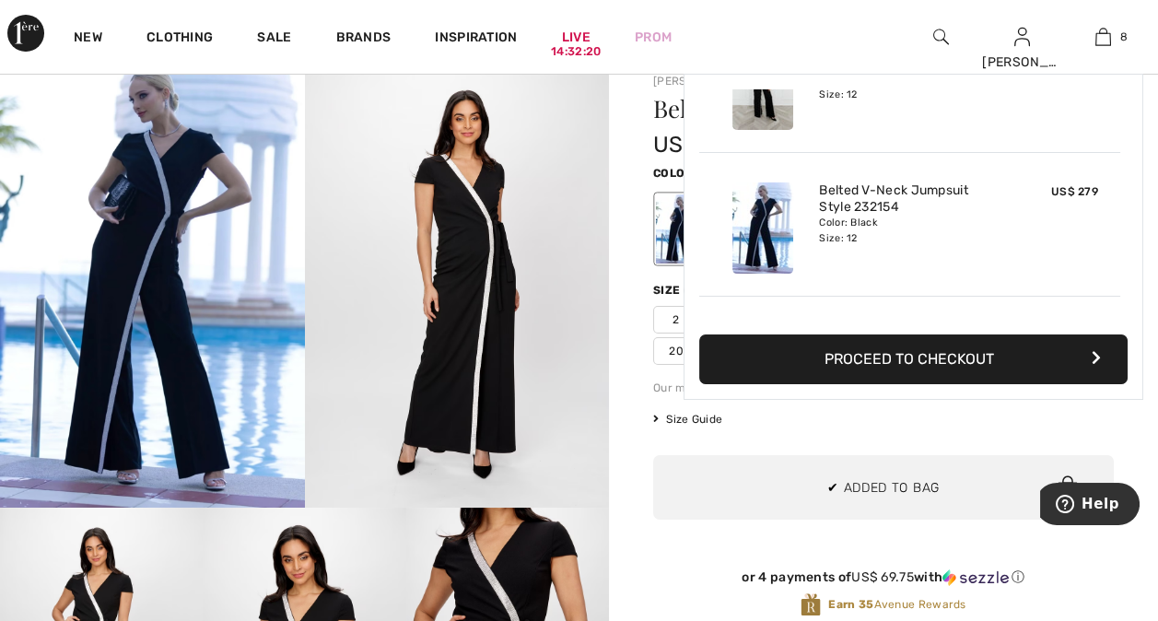
scroll to position [917, 0]
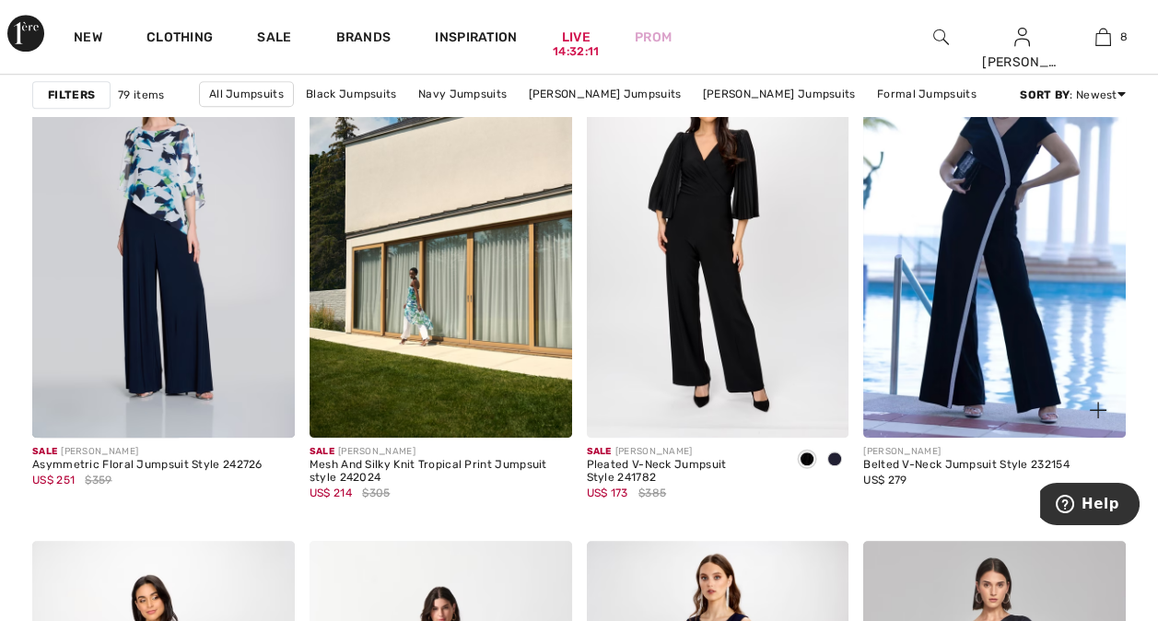
click at [943, 454] on div "[PERSON_NAME]" at bounding box center [966, 452] width 206 height 14
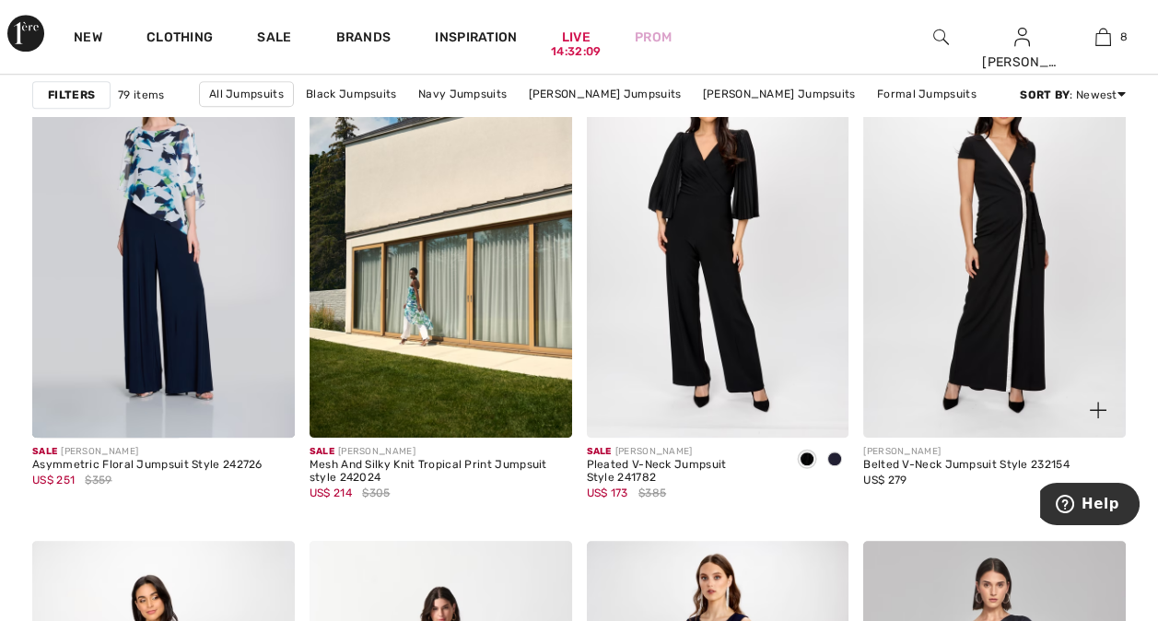
click at [986, 300] on img at bounding box center [994, 240] width 263 height 393
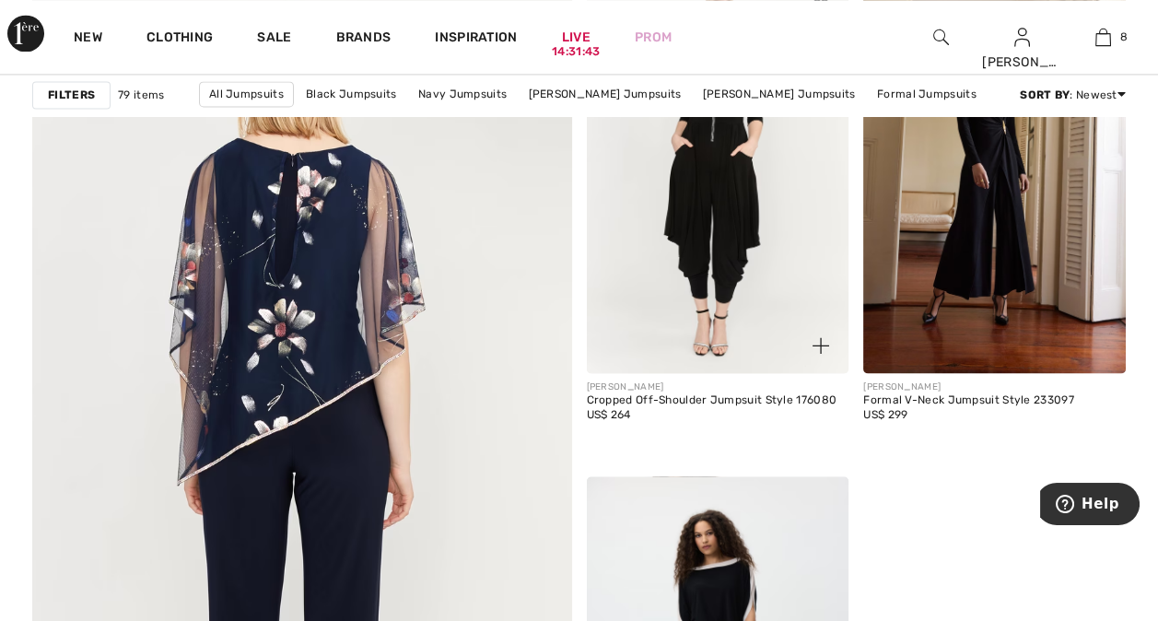
scroll to position [4125, 0]
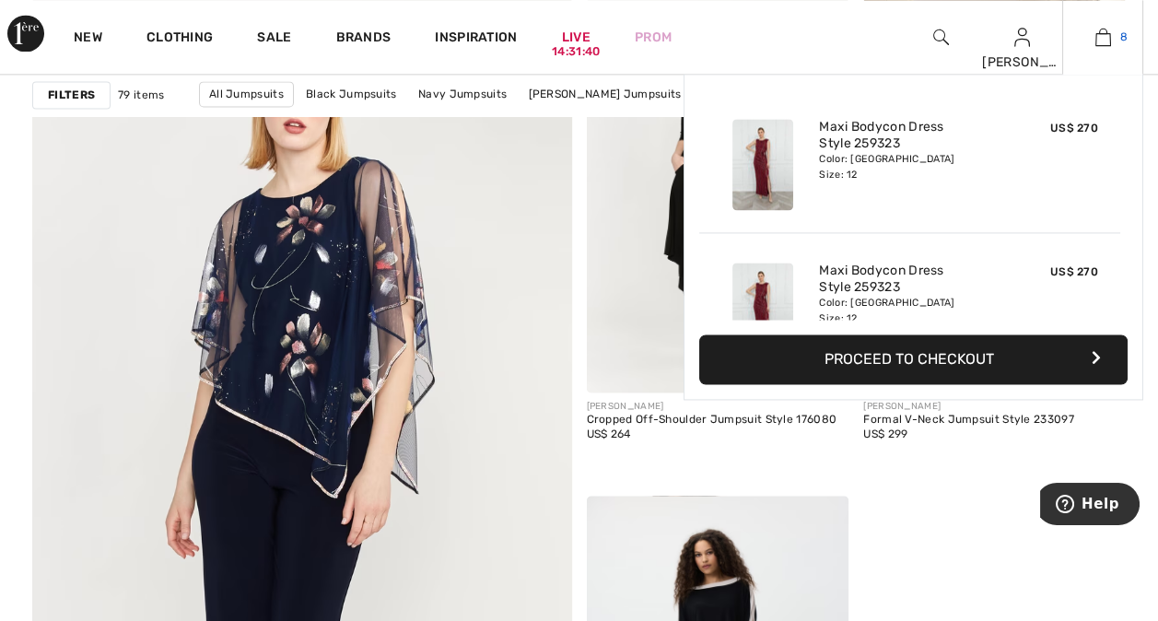
click at [1107, 41] on img at bounding box center [1103, 37] width 16 height 22
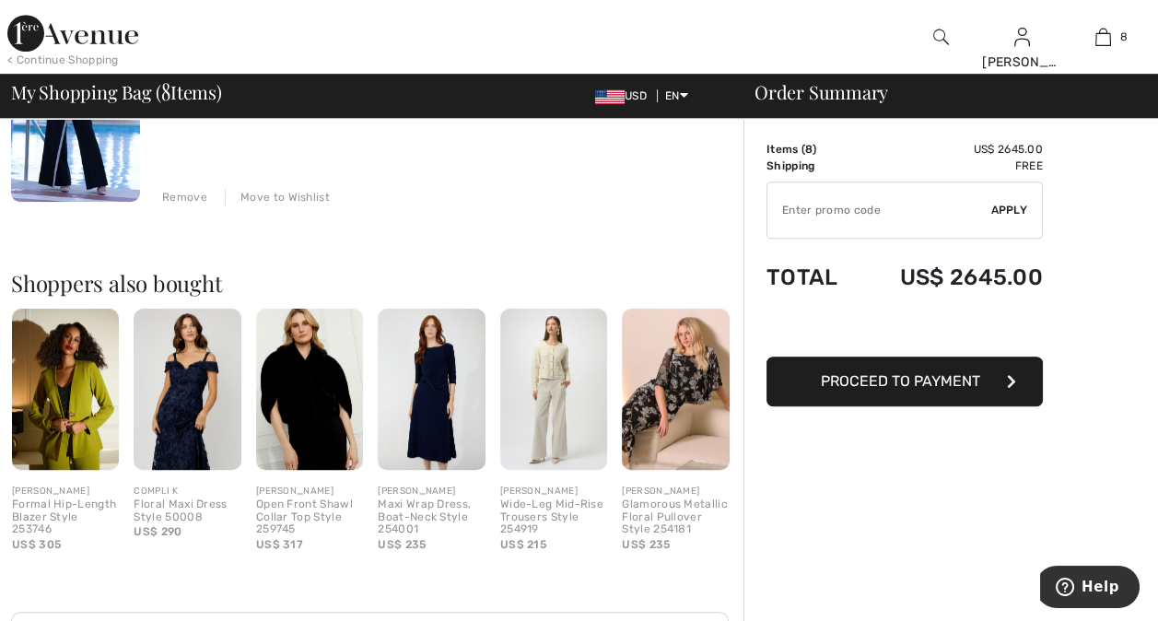
scroll to position [1794, 0]
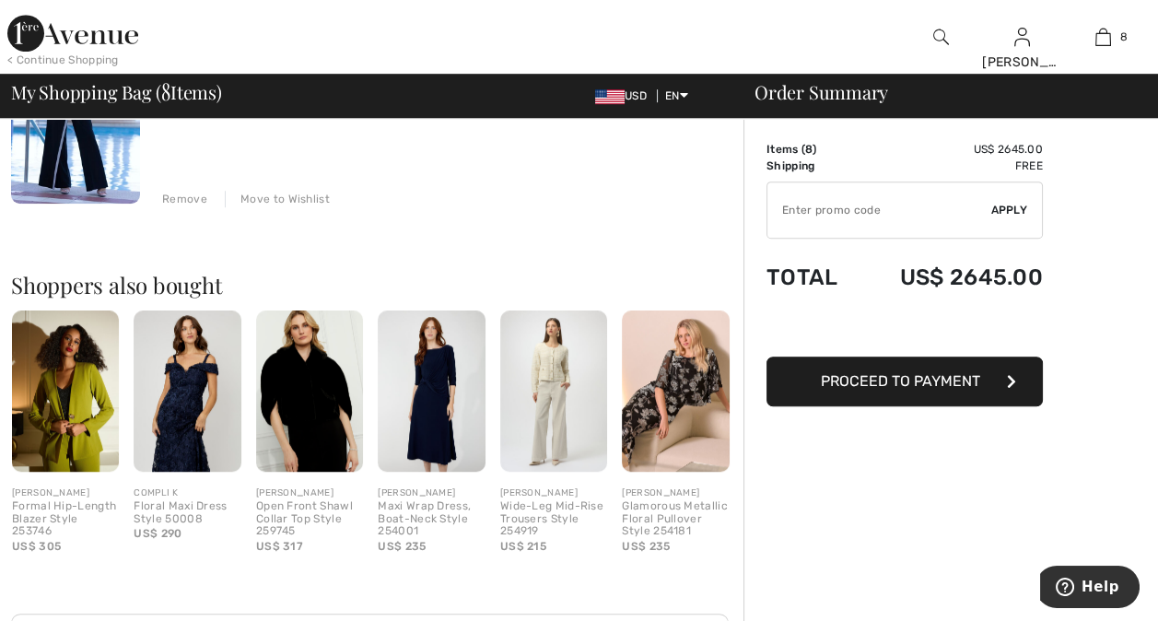
click at [210, 513] on div "Floral Maxi Dress Style 50008" at bounding box center [187, 513] width 107 height 26
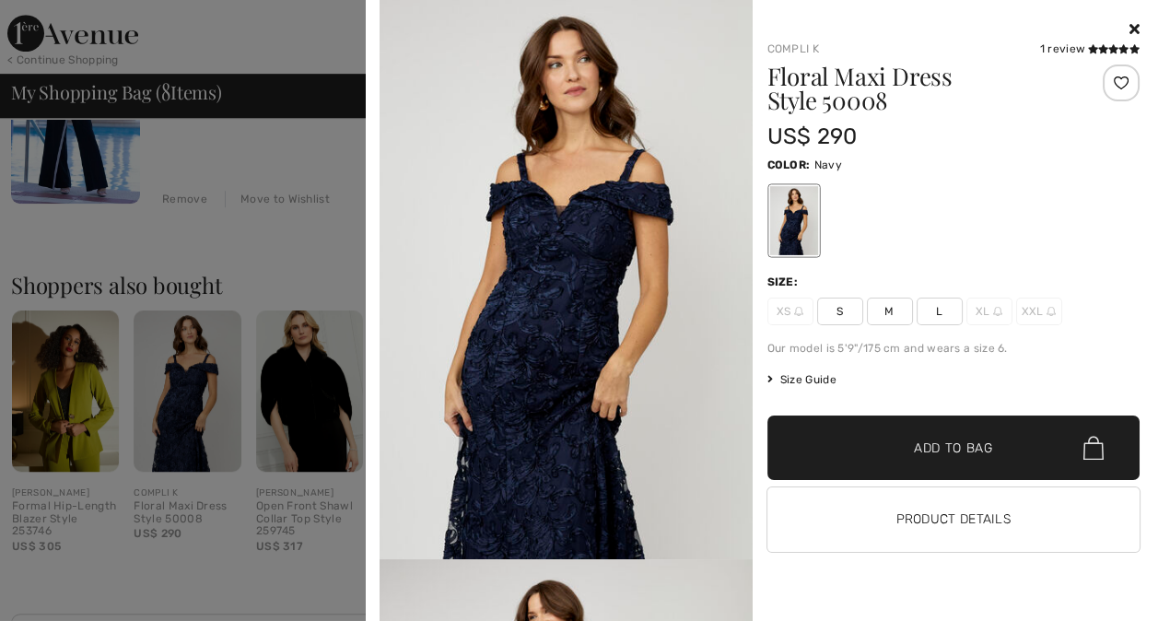
click at [534, 284] on img at bounding box center [565, 279] width 373 height 559
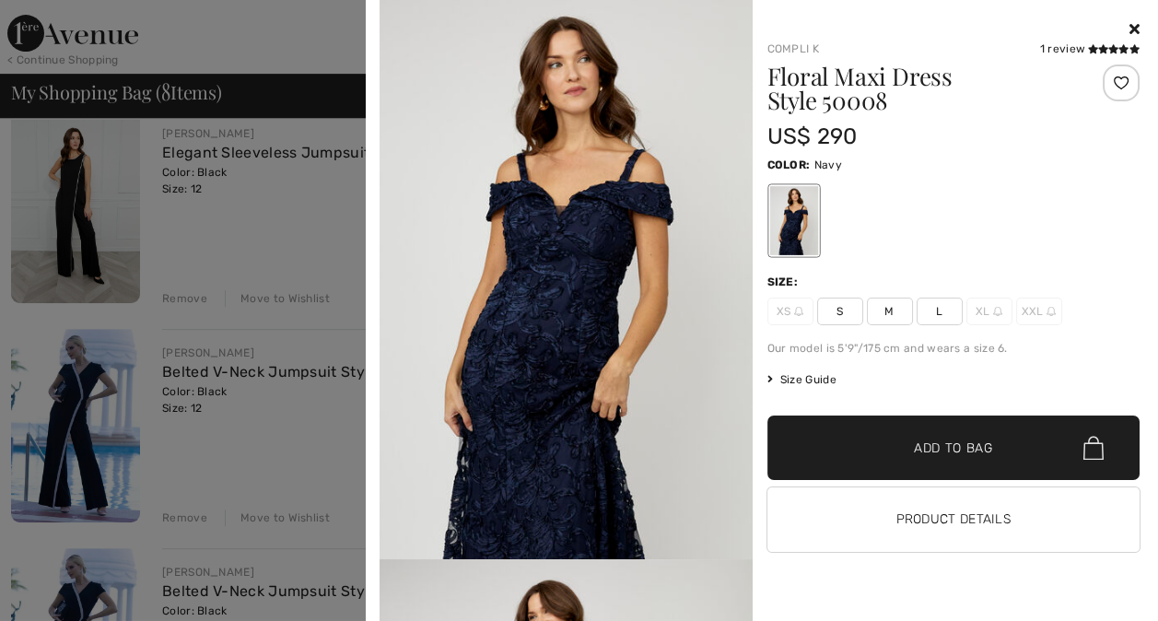
scroll to position [1142, 0]
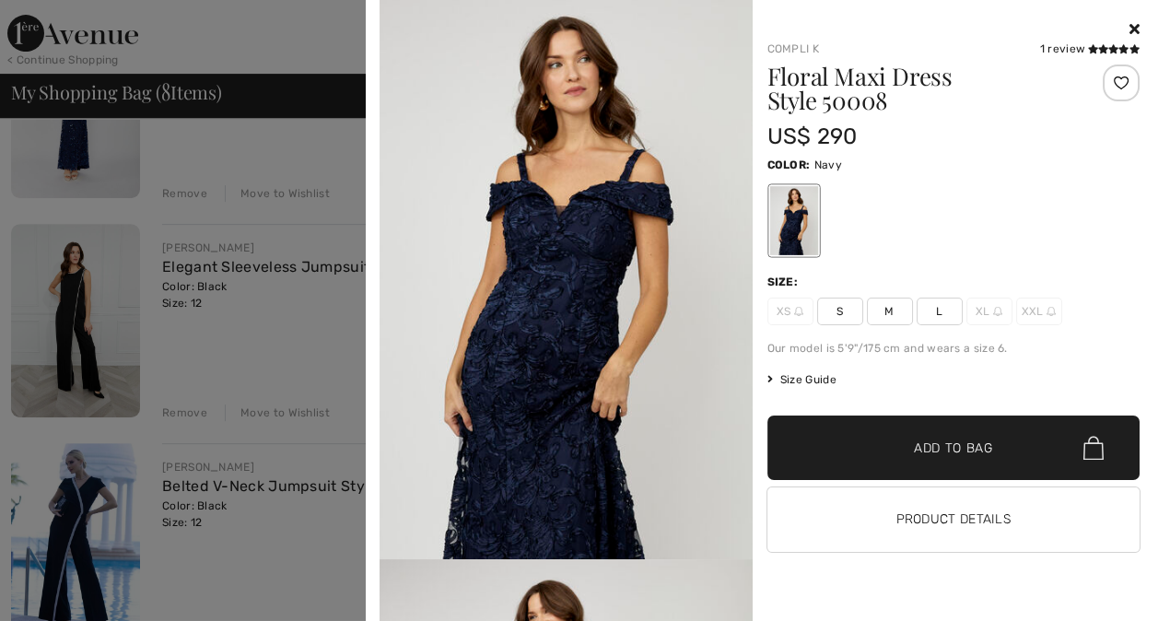
click at [1131, 33] on icon at bounding box center [1134, 28] width 10 height 15
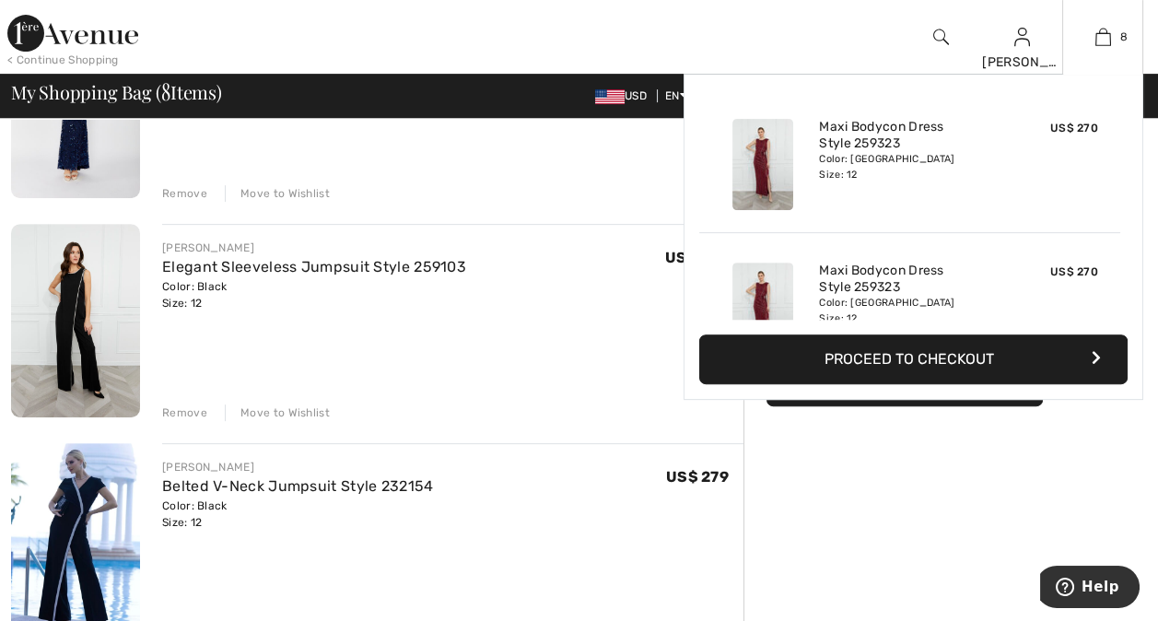
click at [978, 349] on button "Proceed to Checkout" at bounding box center [913, 359] width 428 height 50
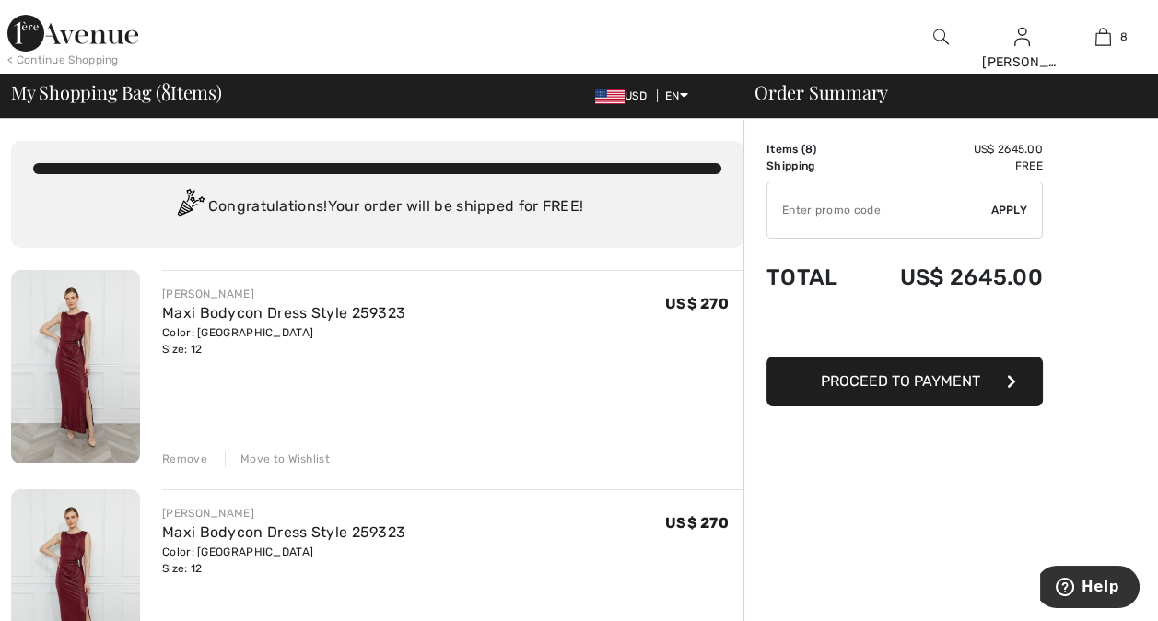
click at [921, 389] on button "Proceed to Payment" at bounding box center [904, 381] width 276 height 50
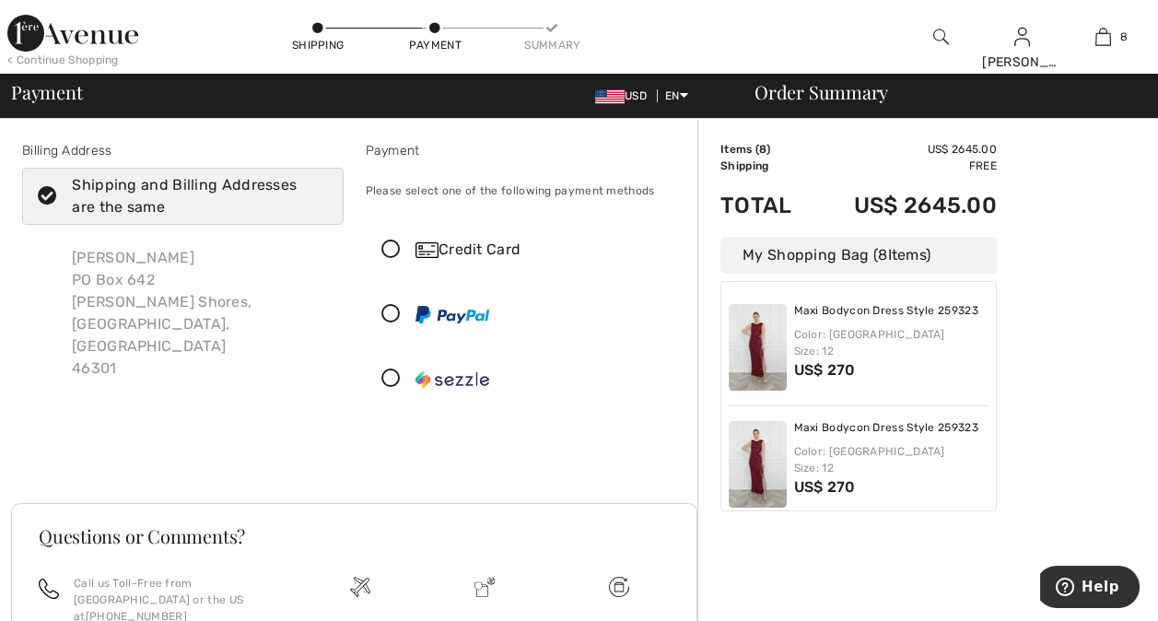
click at [40, 195] on icon at bounding box center [47, 196] width 49 height 19
click at [316, 195] on input "Shipping and Billing Addresses are the same" at bounding box center [322, 196] width 12 height 55
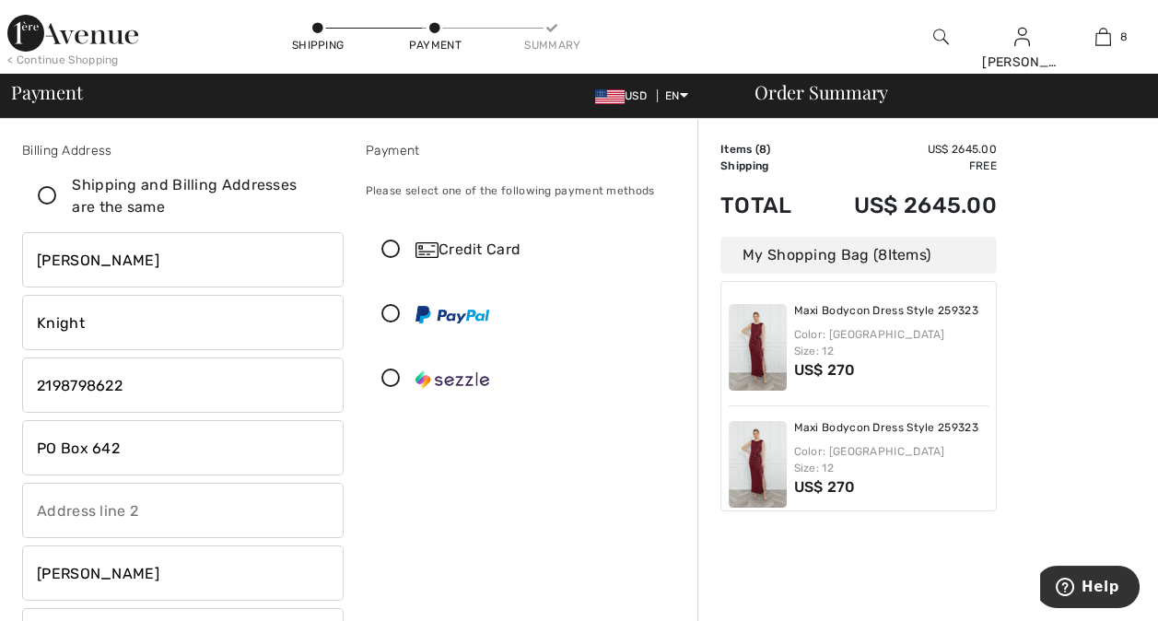
checkbox input "false"
click at [390, 315] on icon at bounding box center [391, 314] width 49 height 19
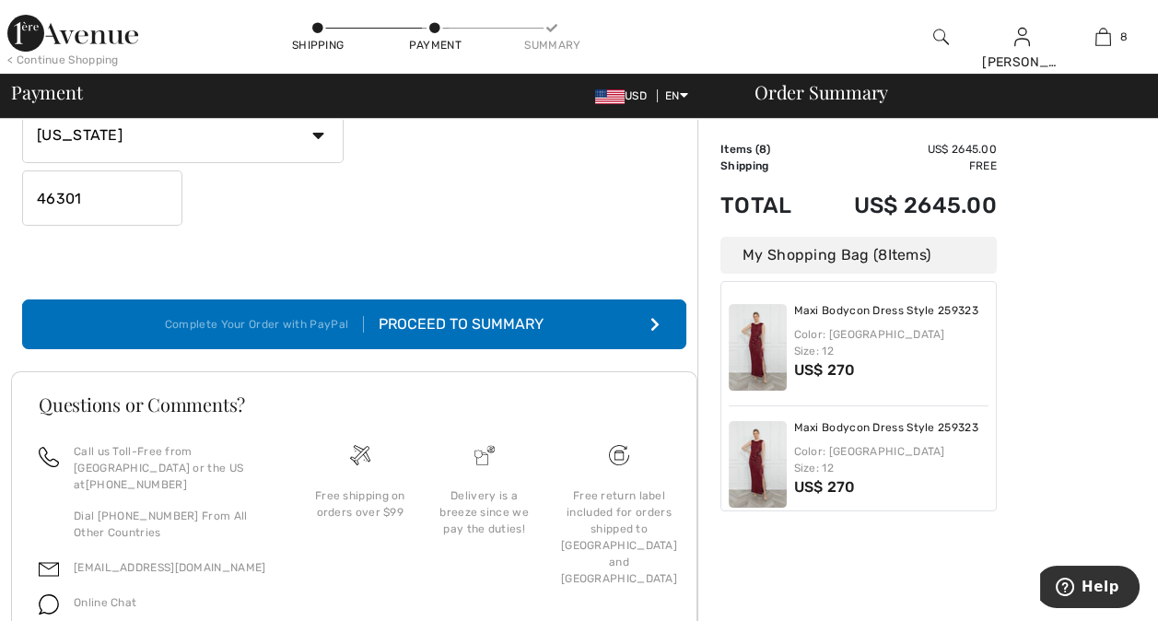
scroll to position [564, 0]
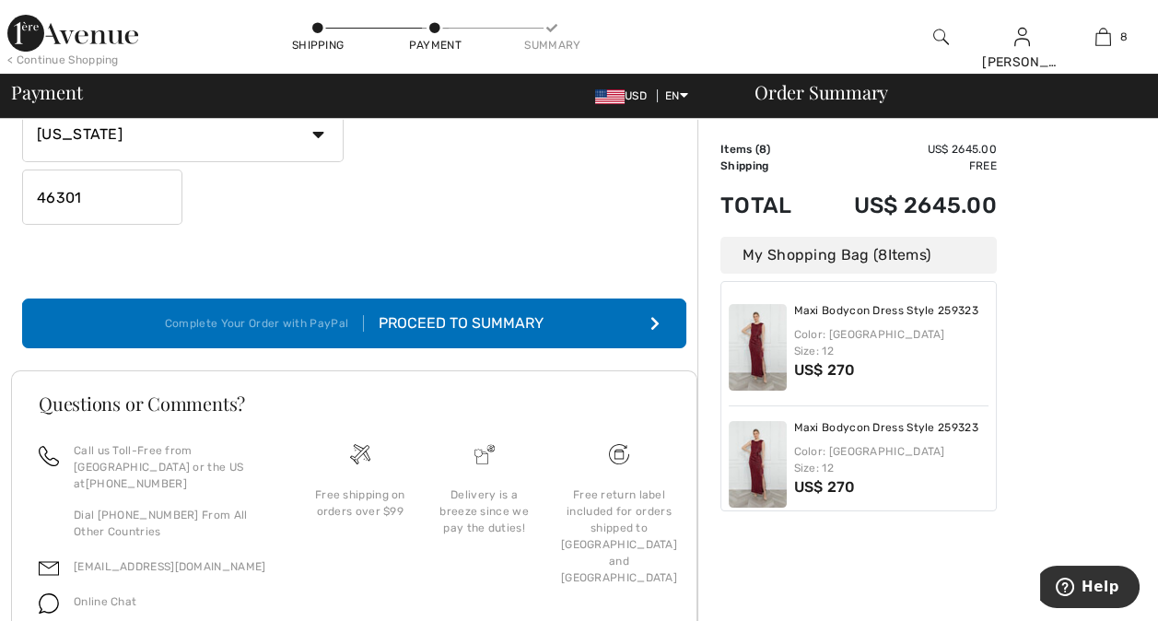
click at [479, 321] on div "Proceed to Summary" at bounding box center [454, 323] width 180 height 22
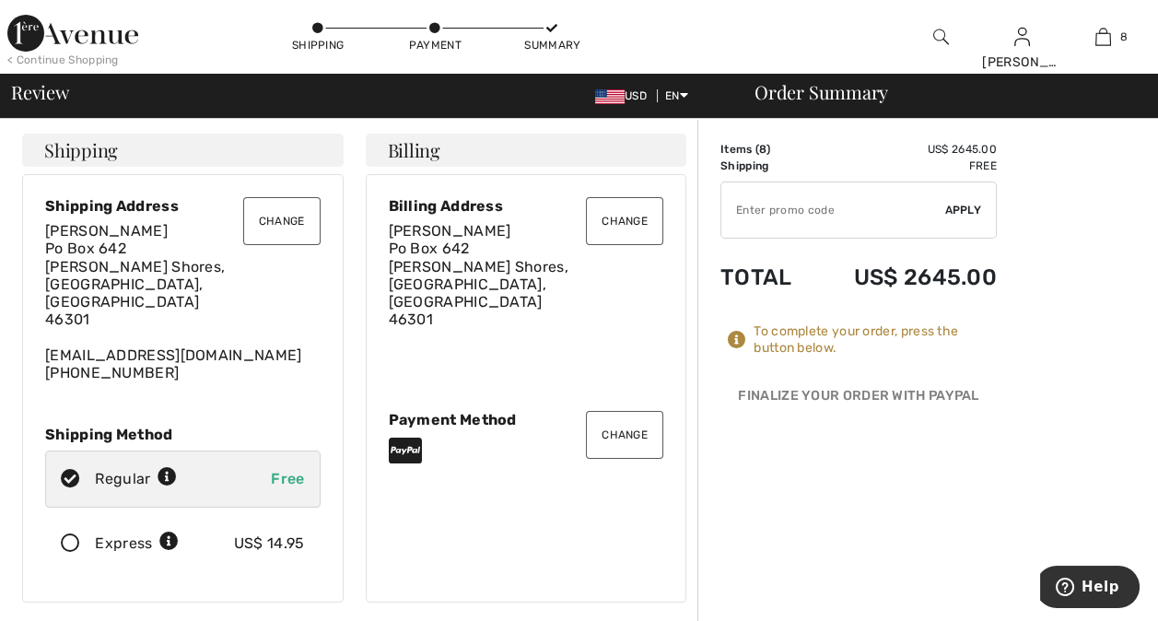
click at [298, 216] on button "Change" at bounding box center [281, 221] width 77 height 48
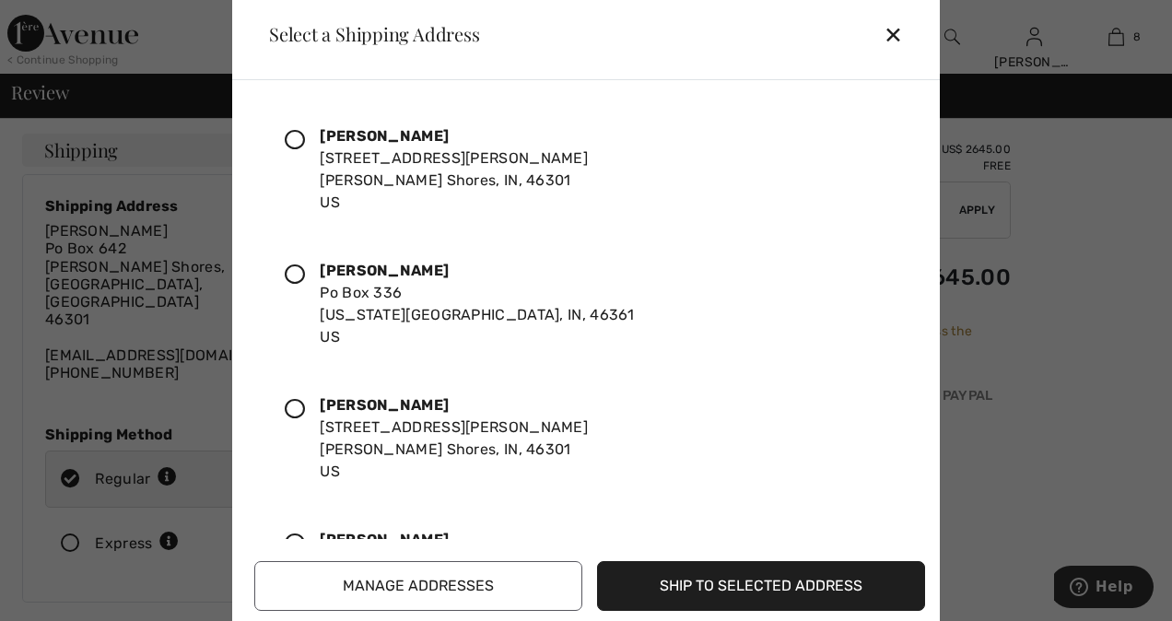
click at [293, 134] on icon at bounding box center [295, 140] width 20 height 20
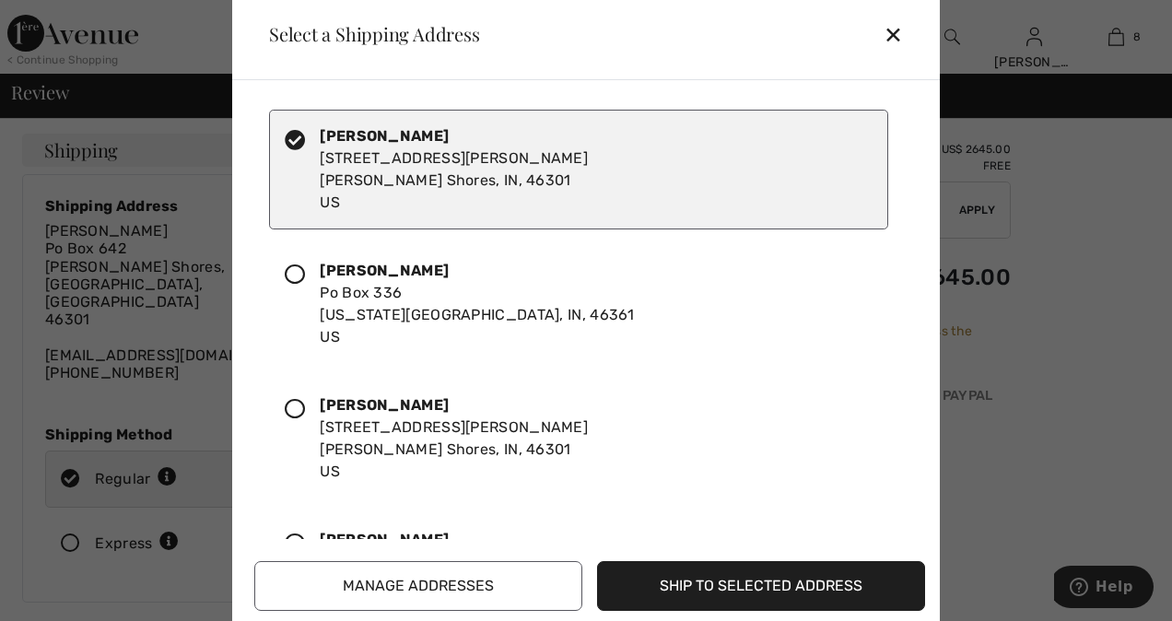
click at [694, 585] on button "Ship to Selected Address" at bounding box center [761, 586] width 328 height 50
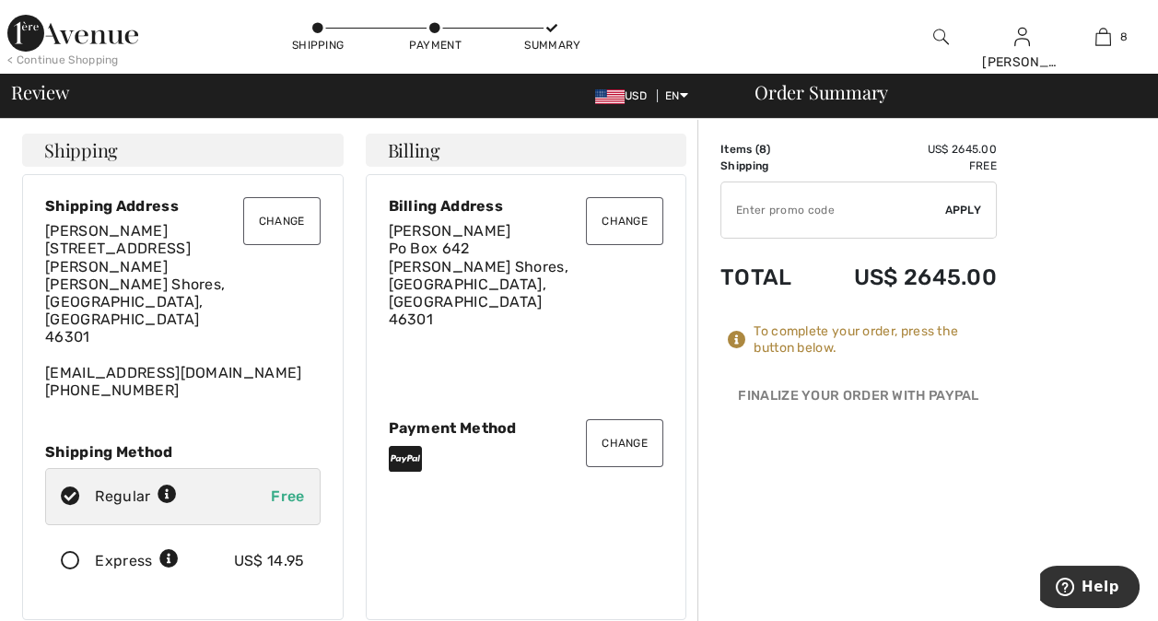
click at [70, 552] on icon at bounding box center [70, 561] width 49 height 19
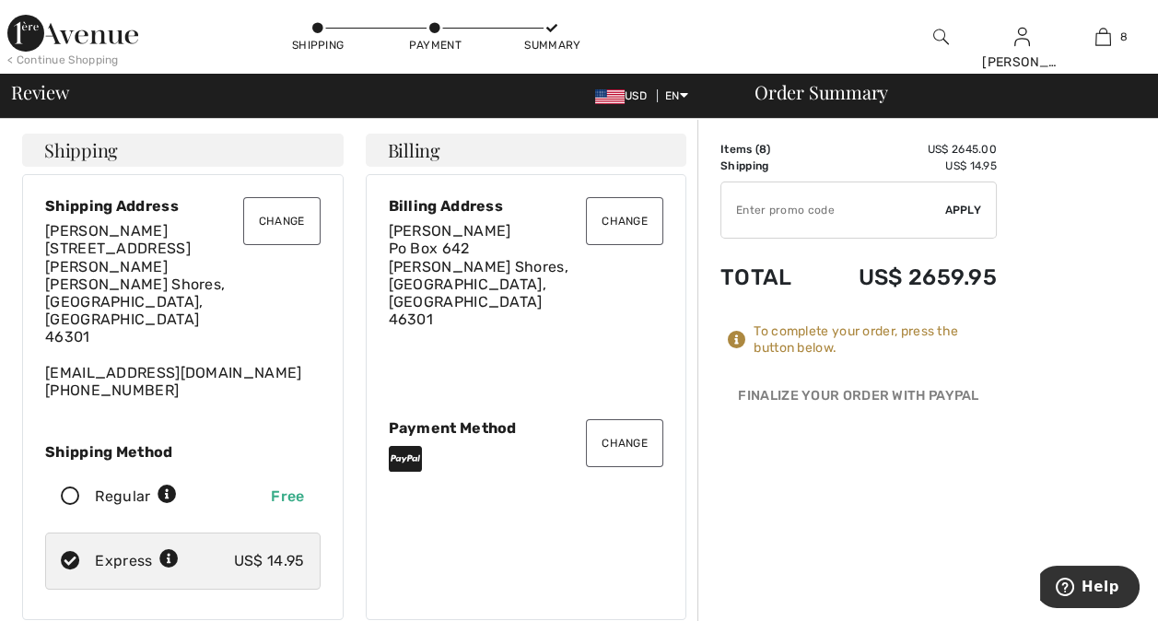
click at [411, 444] on icon at bounding box center [405, 458] width 33 height 29
click at [634, 221] on button "Change" at bounding box center [624, 221] width 77 height 48
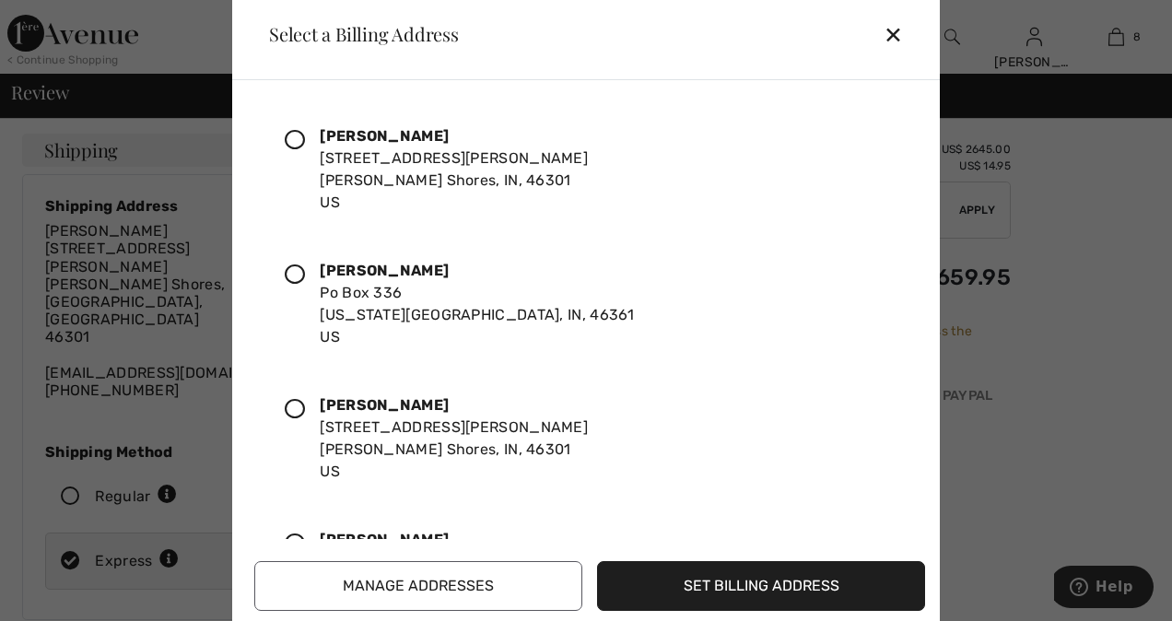
click at [291, 274] on icon at bounding box center [295, 274] width 20 height 20
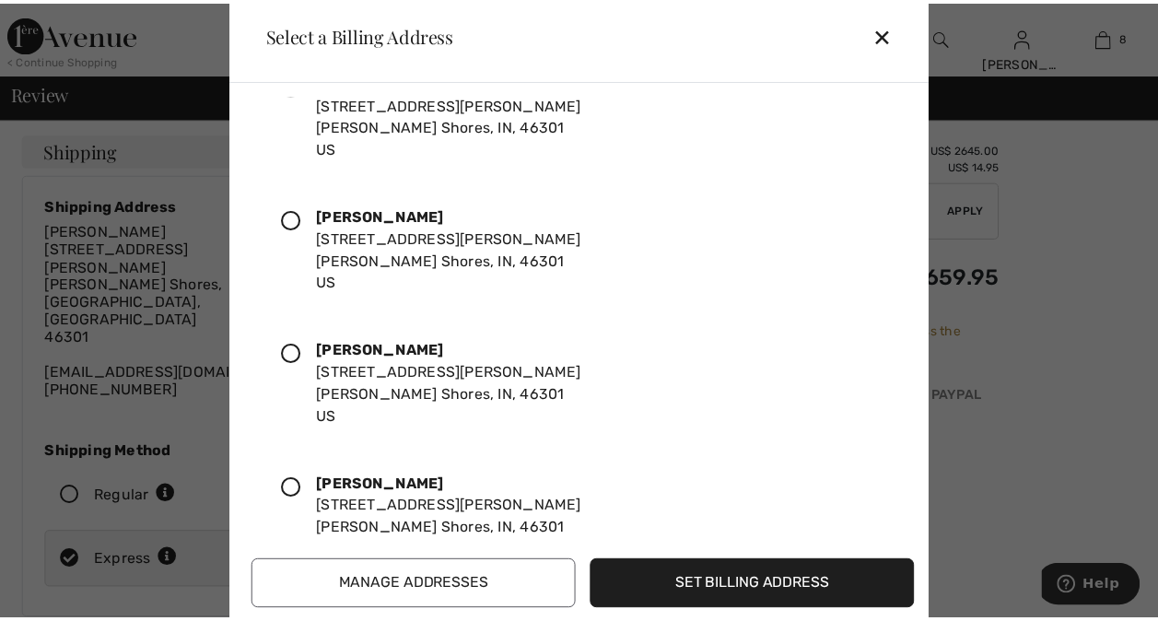
scroll to position [593, 0]
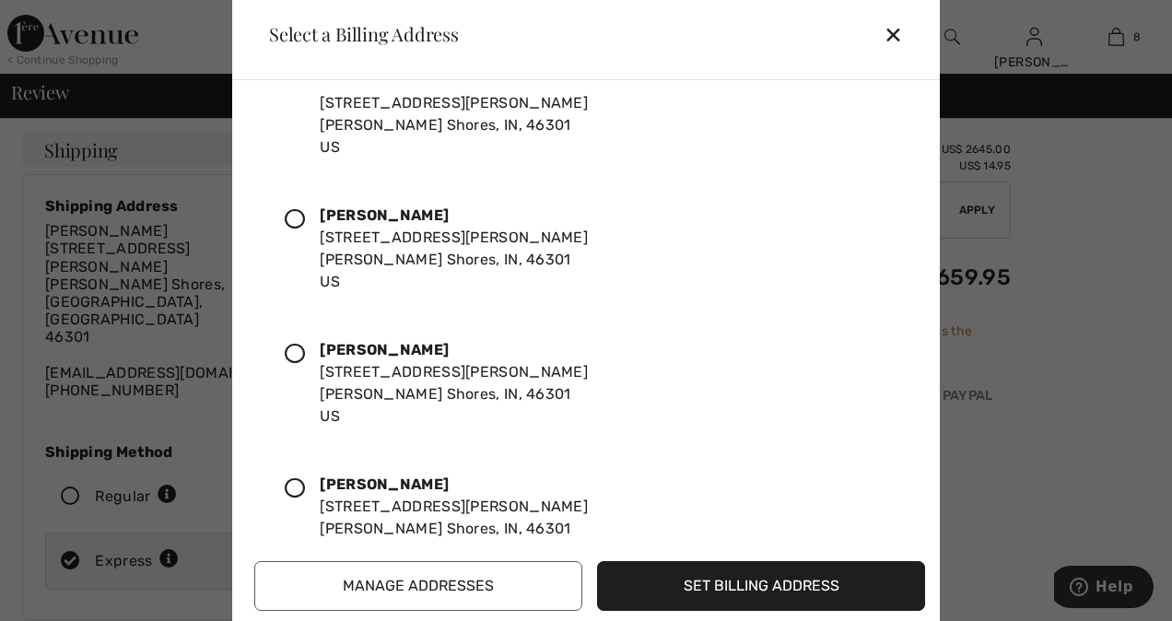
click at [700, 586] on button "Set Billing Address" at bounding box center [761, 586] width 328 height 50
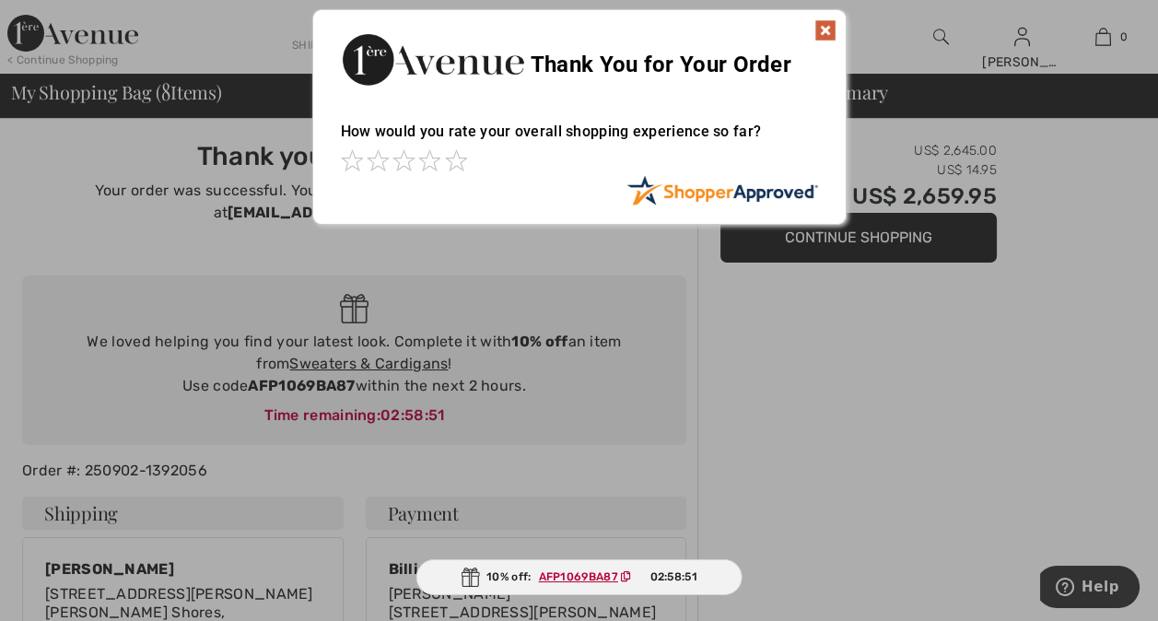
click at [826, 24] on img at bounding box center [825, 30] width 22 height 22
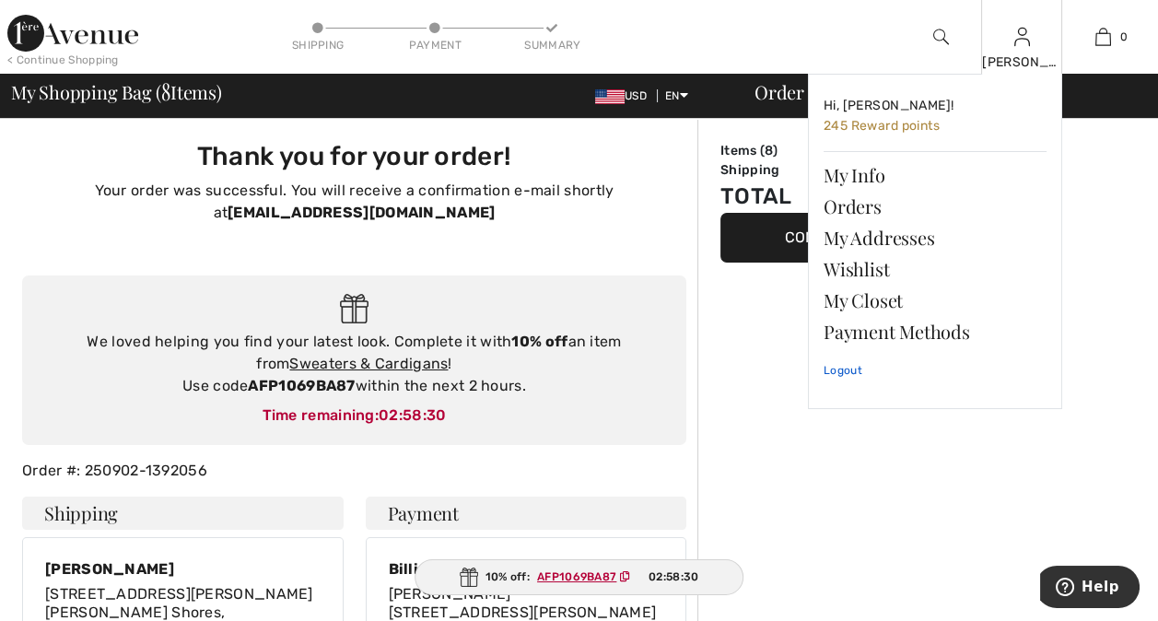
click at [845, 371] on link "Logout" at bounding box center [934, 370] width 223 height 46
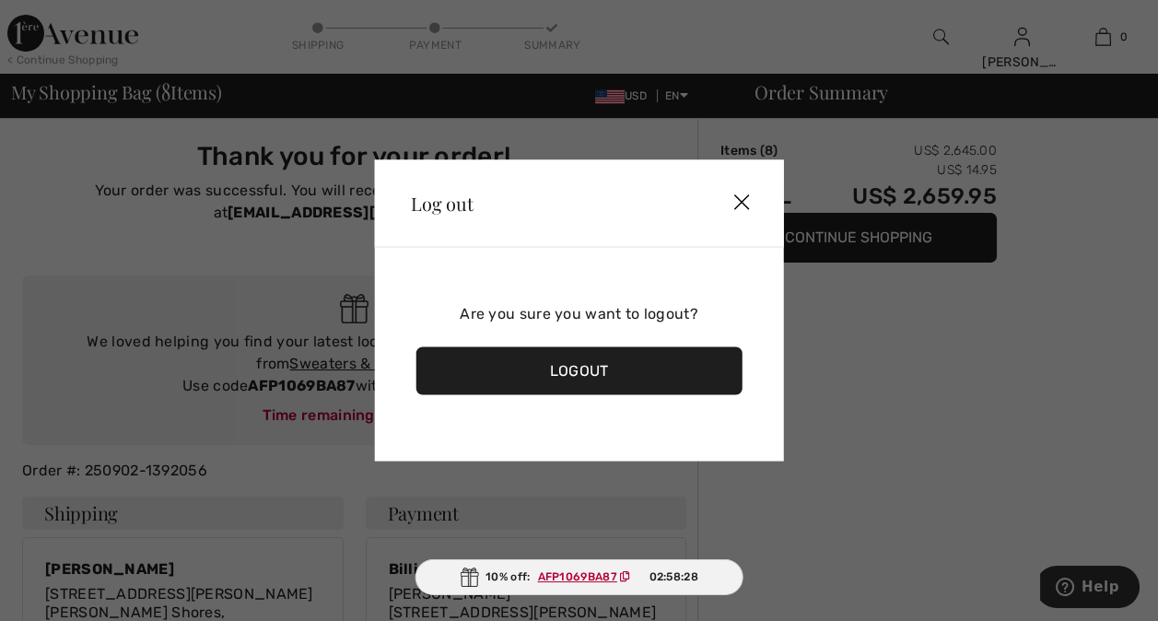
click at [663, 370] on div "Logout" at bounding box center [578, 371] width 327 height 48
